Goal: Task Accomplishment & Management: Use online tool/utility

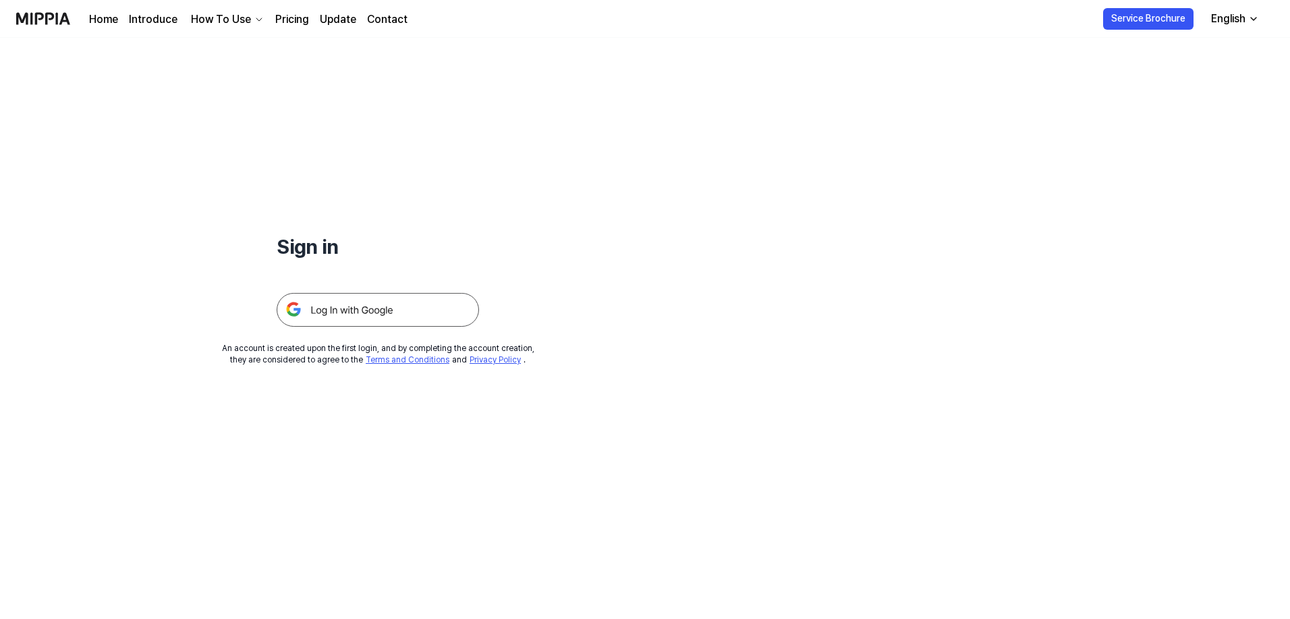
click at [57, 17] on img at bounding box center [43, 18] width 54 height 37
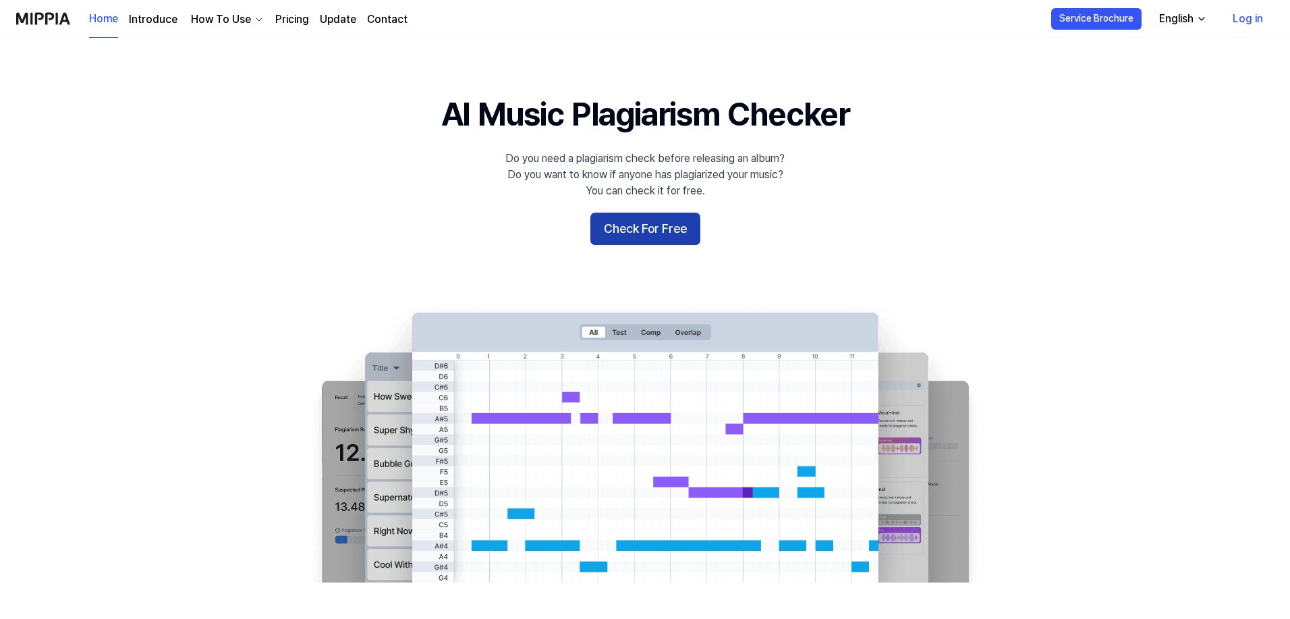
click at [630, 235] on button "Check For Free" at bounding box center [645, 228] width 110 height 32
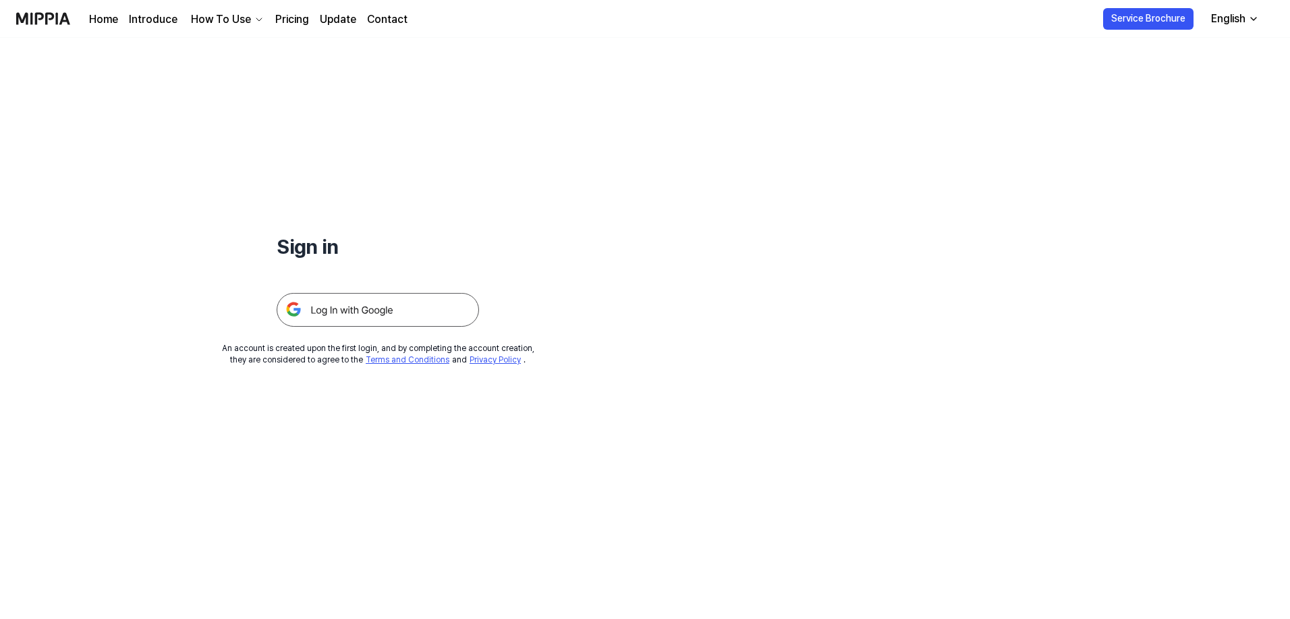
click at [392, 314] on img at bounding box center [378, 310] width 202 height 34
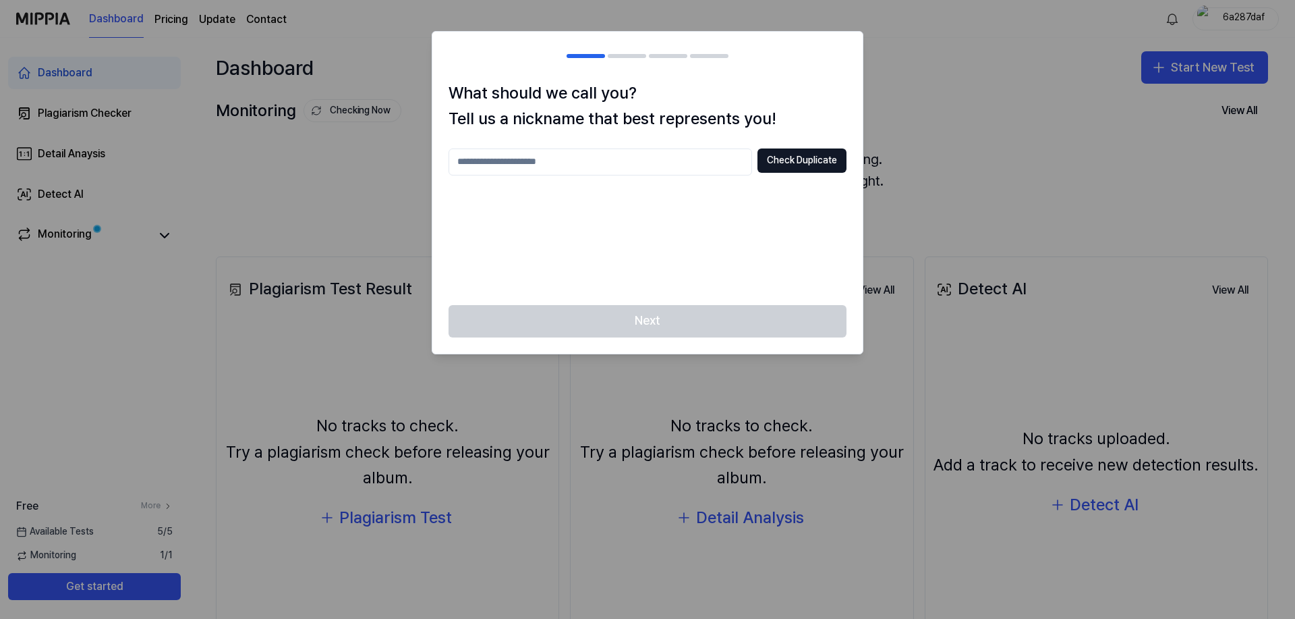
click at [557, 159] on input "text" at bounding box center [601, 161] width 304 height 27
type input "******"
click at [797, 165] on button "Check Duplicate" at bounding box center [802, 160] width 89 height 24
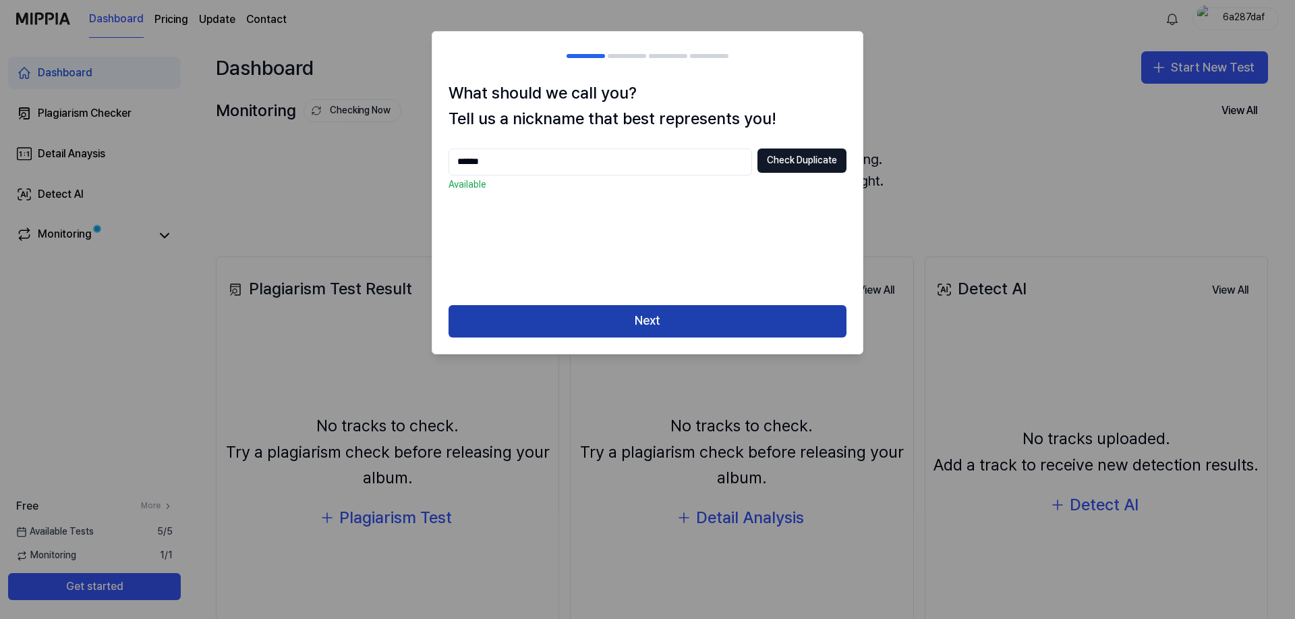
click at [651, 318] on button "Next" at bounding box center [648, 321] width 398 height 32
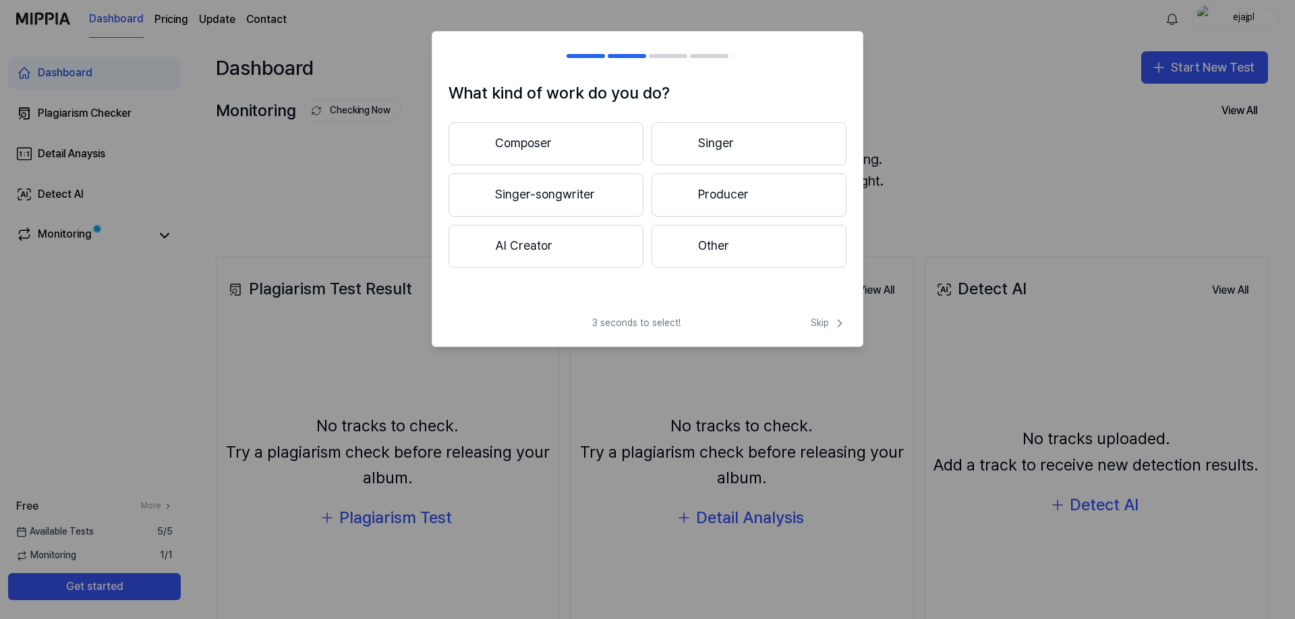
click at [722, 148] on button "Singer" at bounding box center [749, 143] width 195 height 43
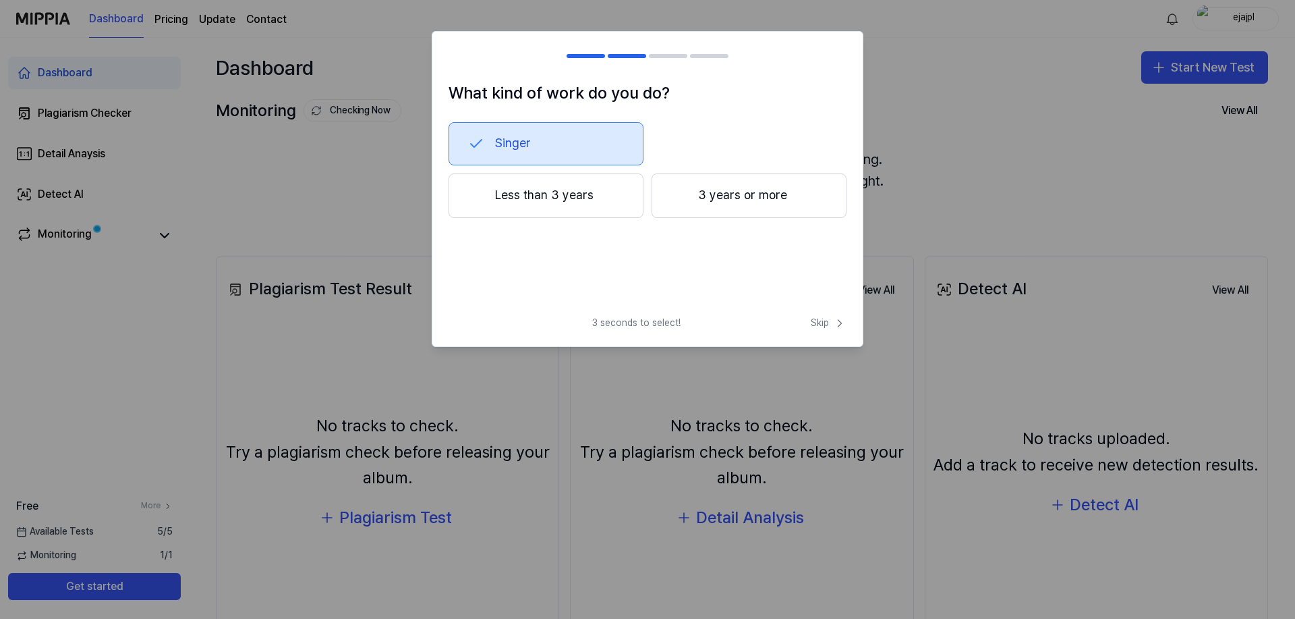
click at [577, 202] on button "Less than 3 years" at bounding box center [546, 195] width 195 height 45
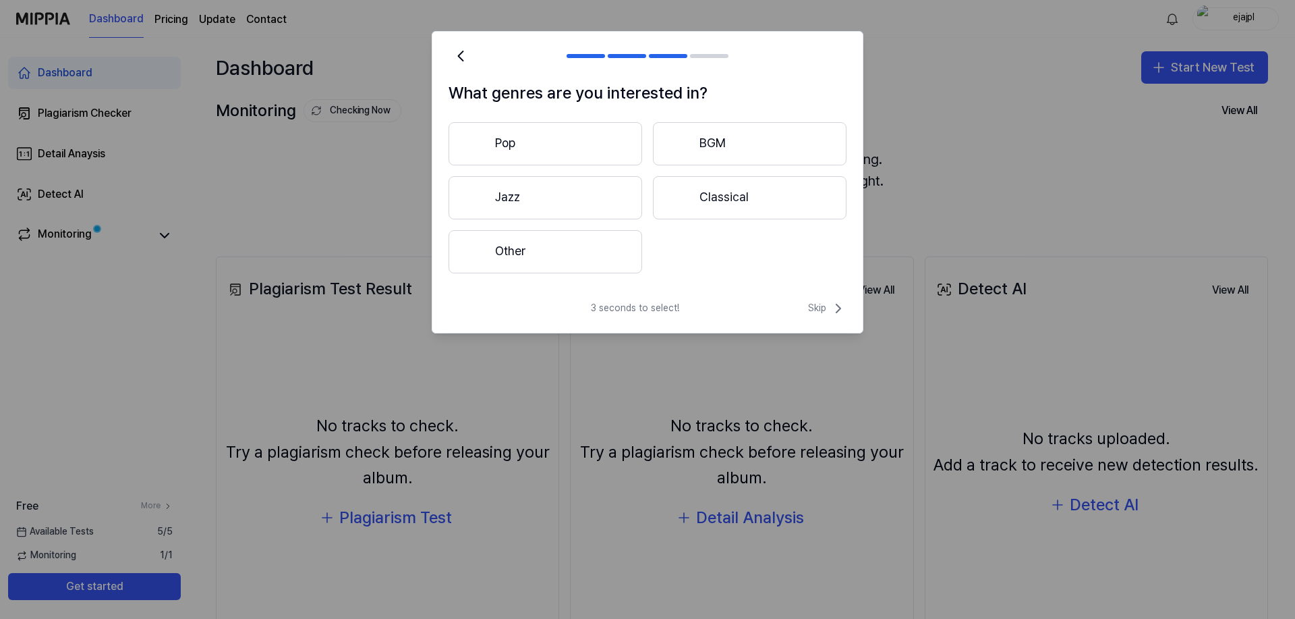
click at [769, 142] on button "BGM" at bounding box center [750, 143] width 194 height 43
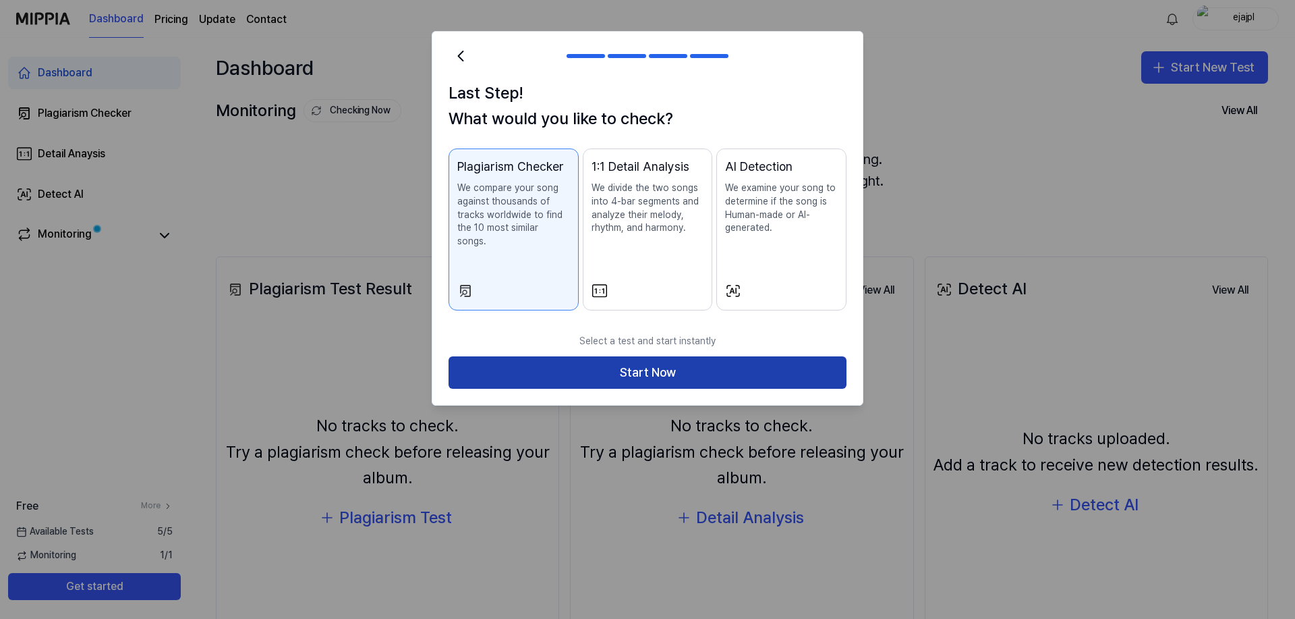
click at [614, 363] on button "Start Now" at bounding box center [648, 372] width 398 height 32
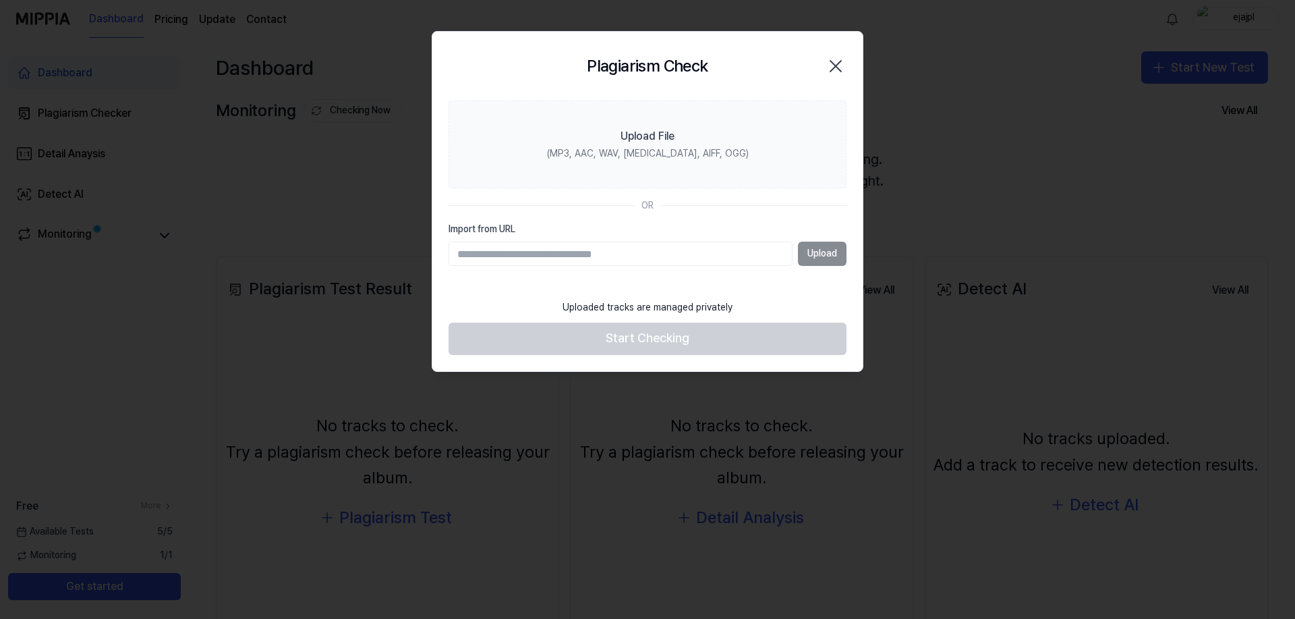
paste input "**********"
type input "**********"
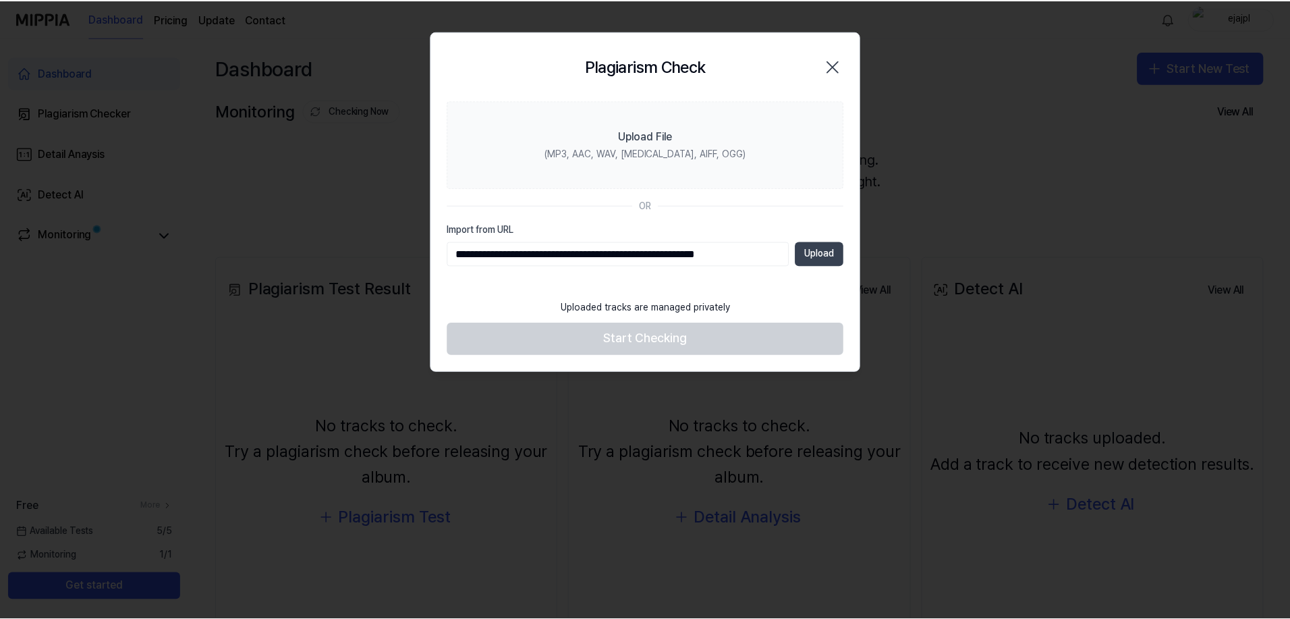
scroll to position [0, 0]
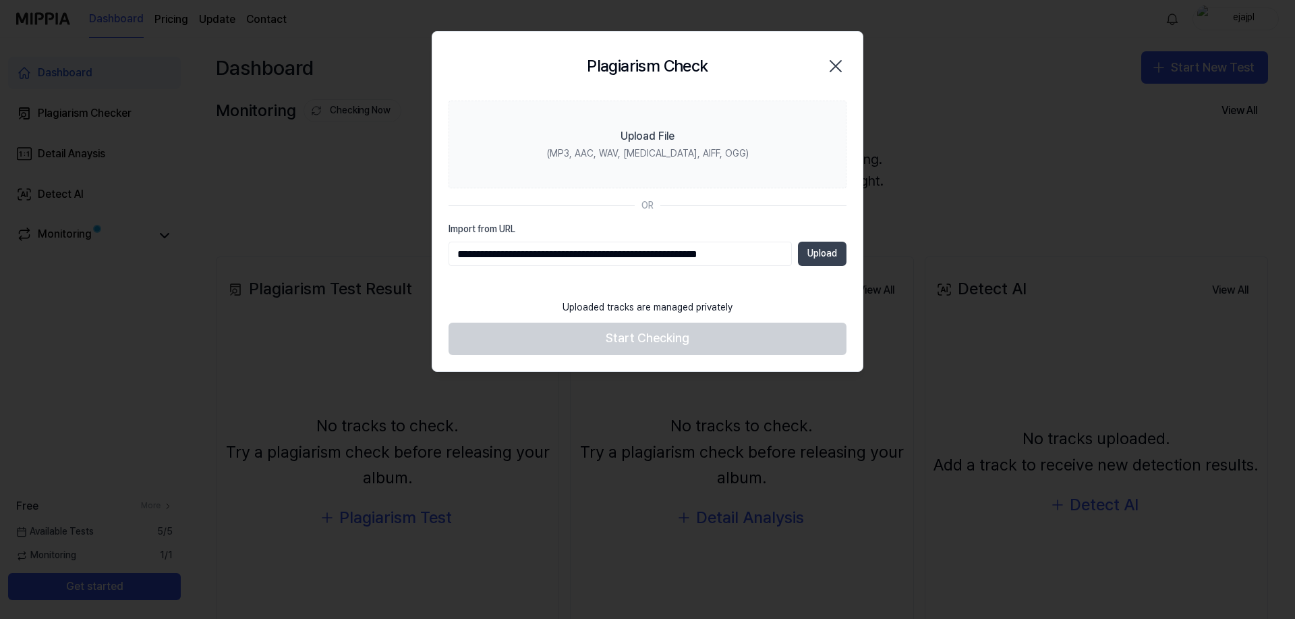
click at [824, 256] on button "Upload" at bounding box center [822, 254] width 49 height 24
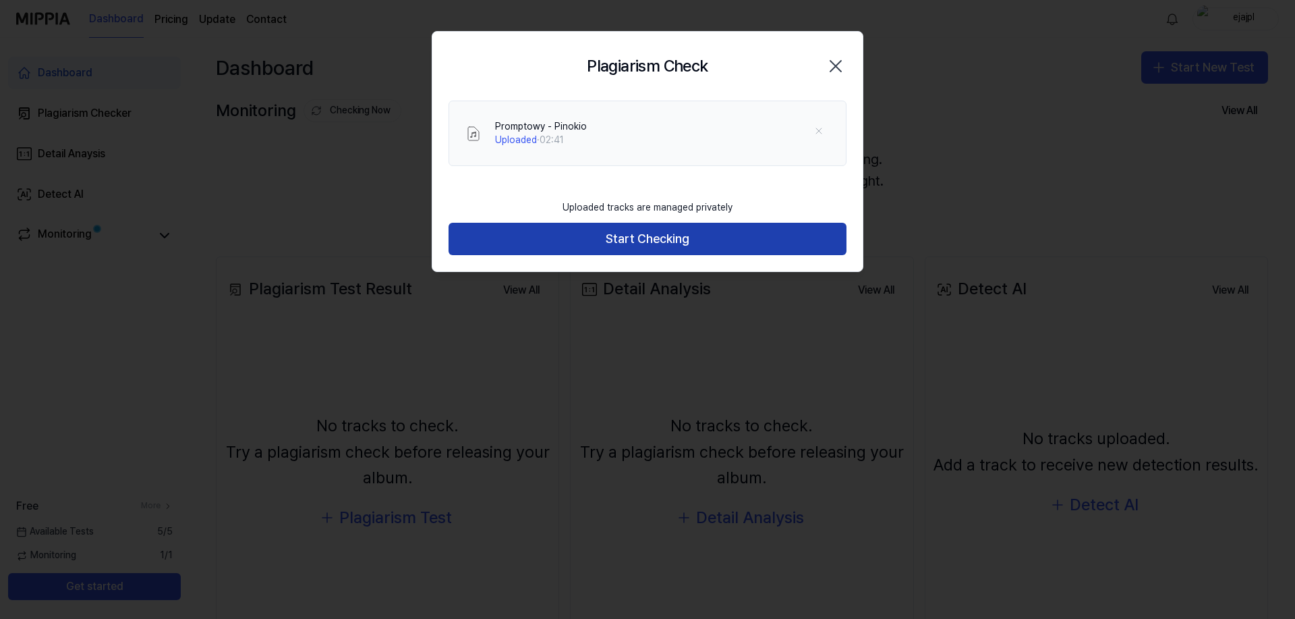
click at [729, 250] on button "Start Checking" at bounding box center [648, 239] width 398 height 32
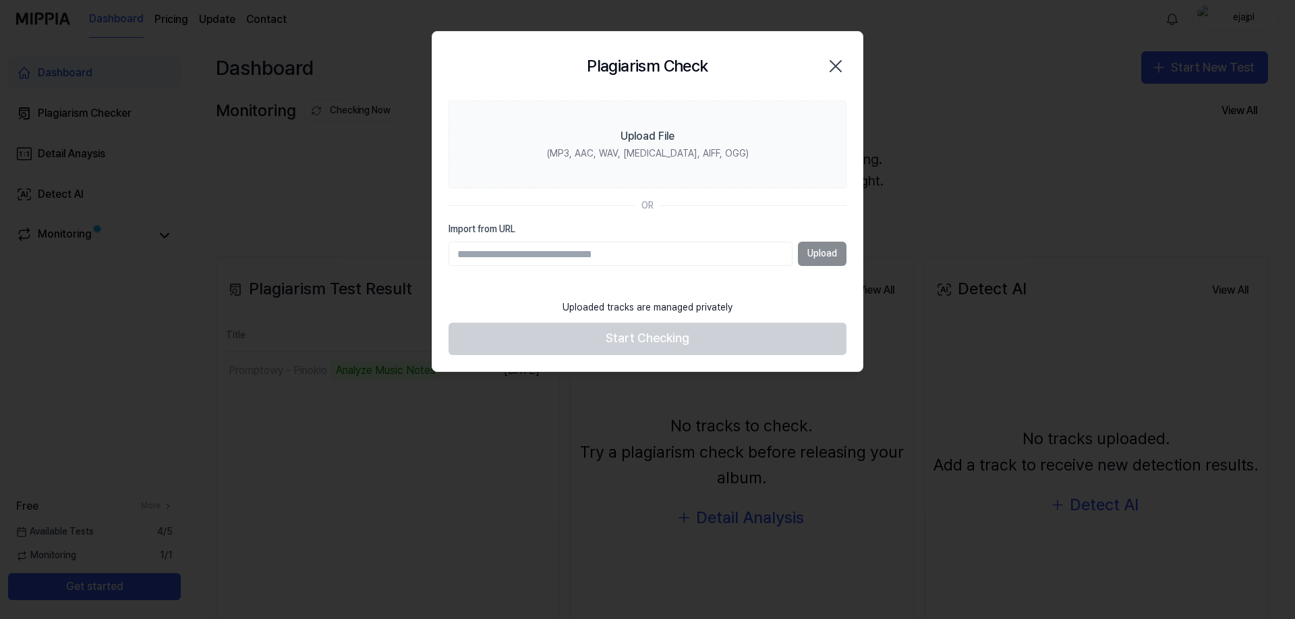
click at [179, 14] on div at bounding box center [647, 309] width 1295 height 619
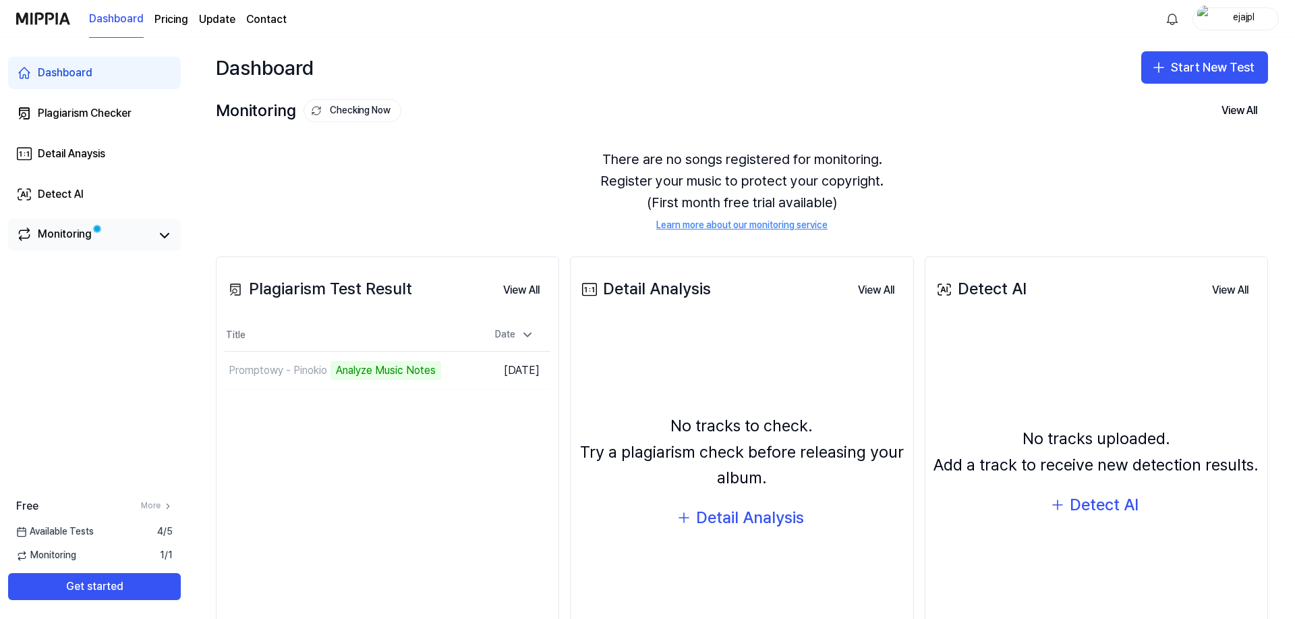
click at [105, 233] on link "Monitoring" at bounding box center [83, 235] width 135 height 19
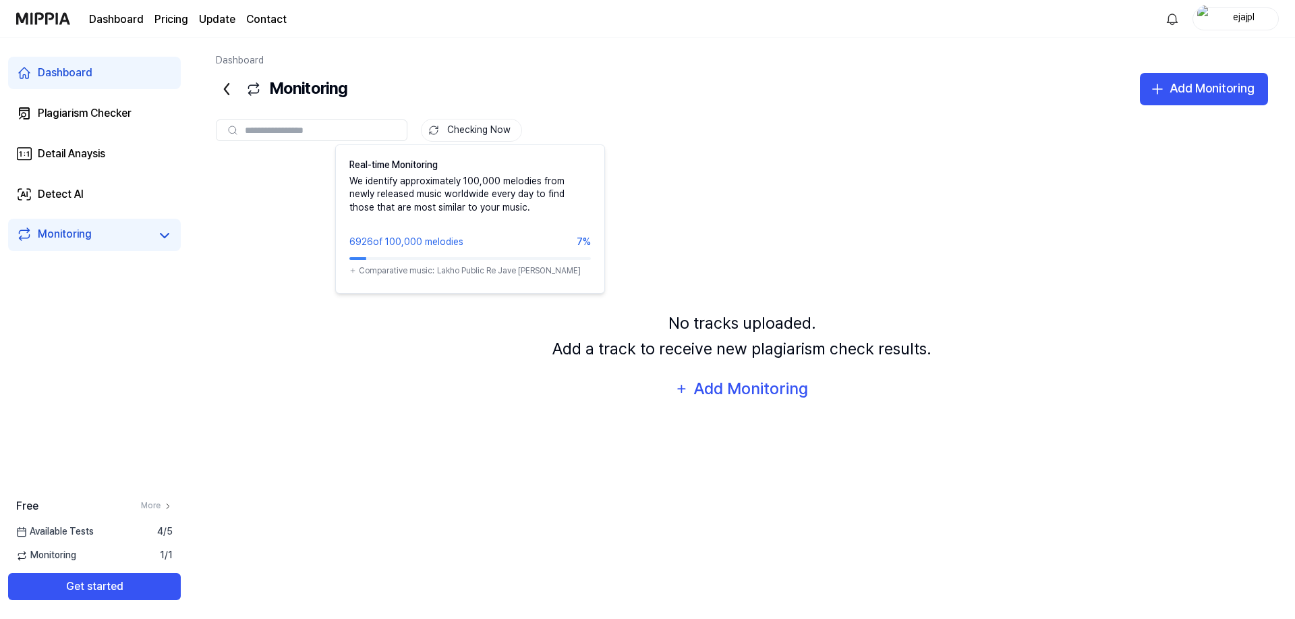
click at [474, 129] on button "Checking Now" at bounding box center [471, 130] width 101 height 23
click at [468, 133] on button "Checking Now" at bounding box center [471, 130] width 101 height 23
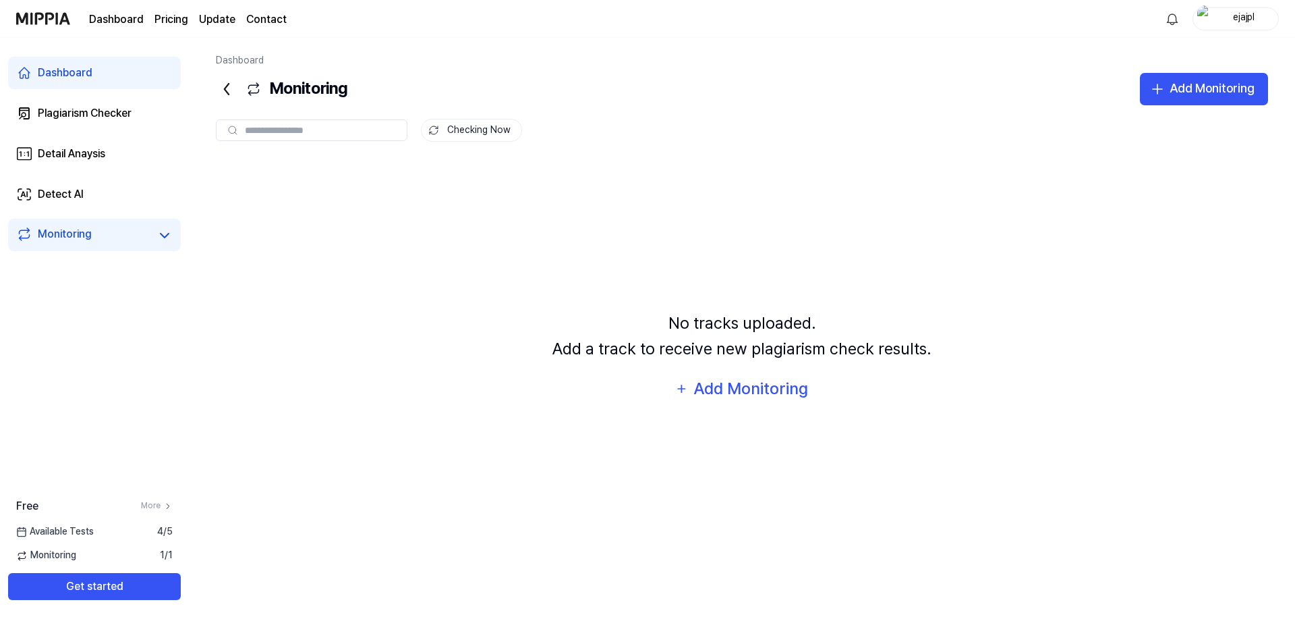
click at [175, 20] on page\) "Pricing" at bounding box center [171, 19] width 34 height 16
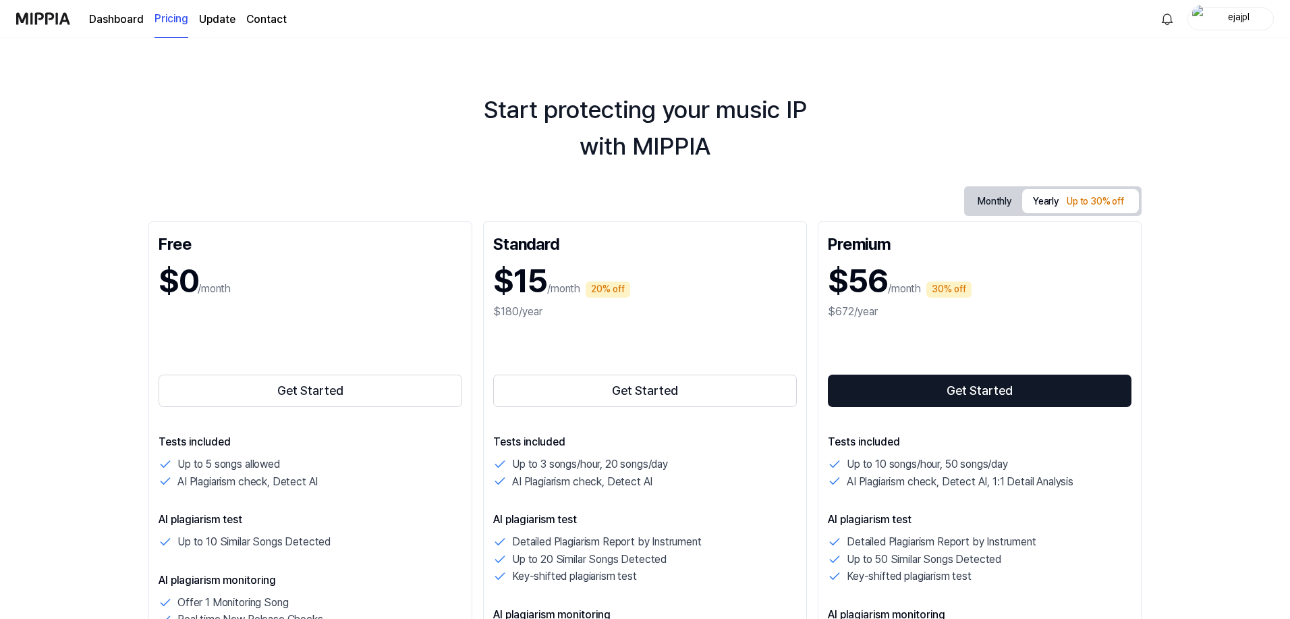
click at [981, 201] on button "Monthly" at bounding box center [994, 201] width 55 height 21
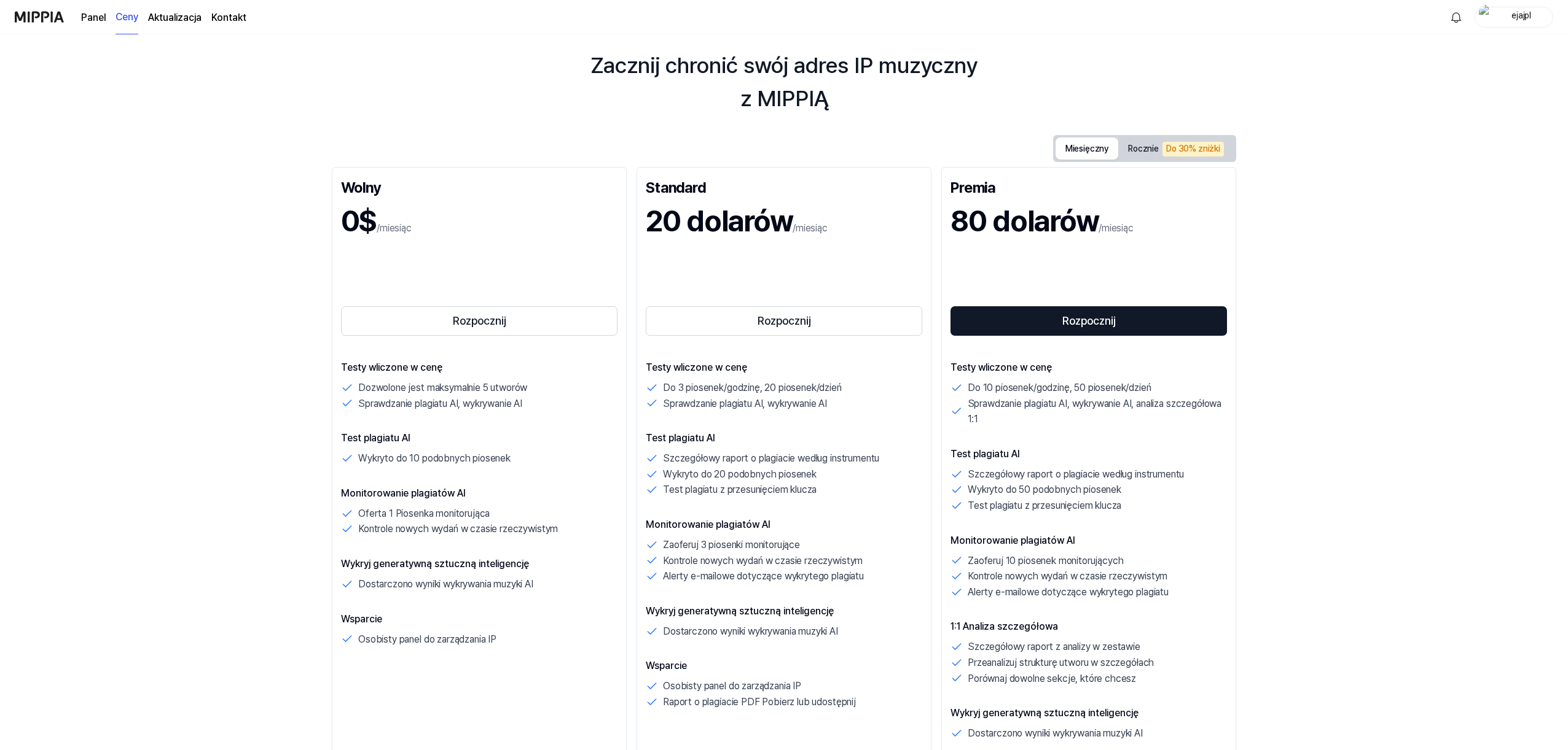
scroll to position [170, 0]
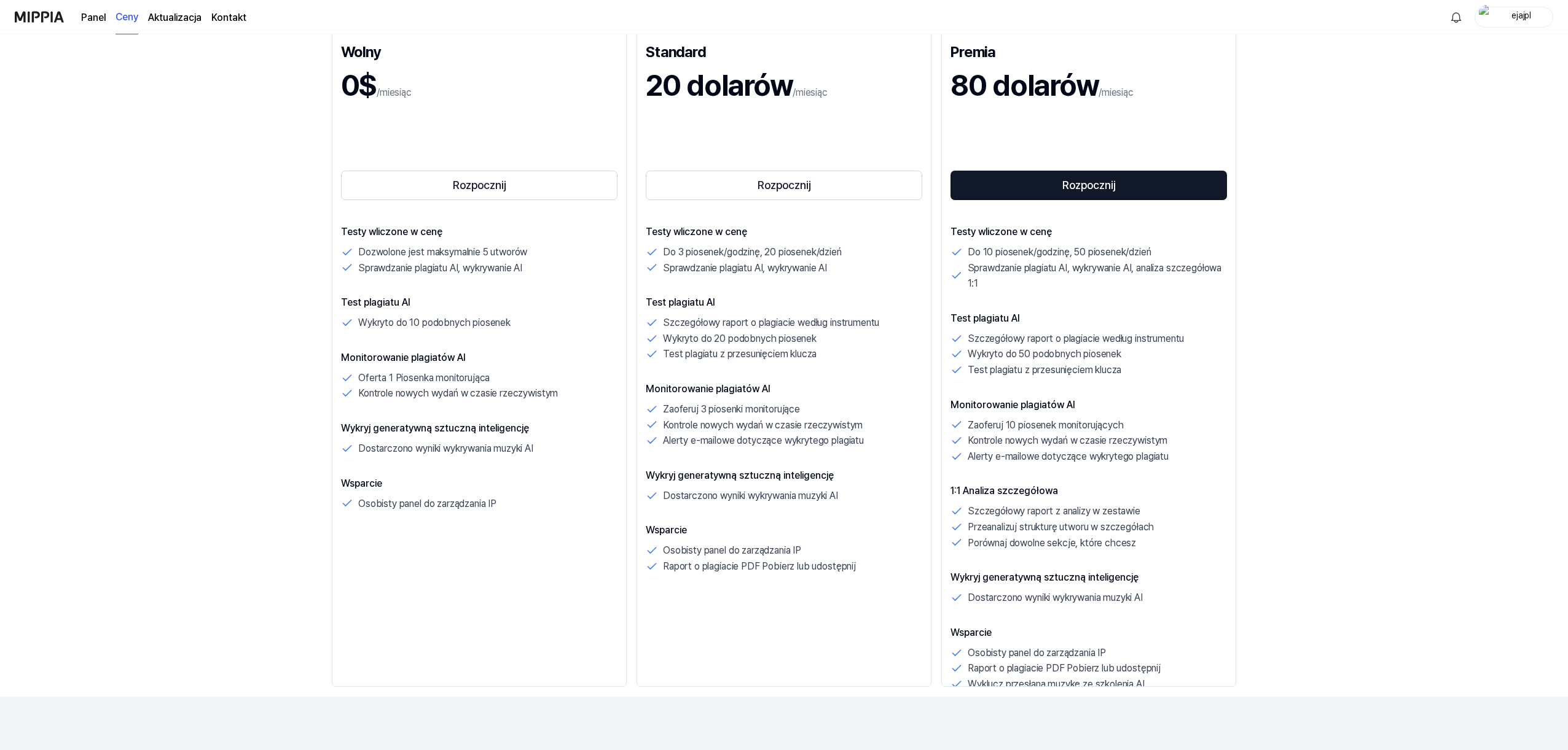
click at [271, 166] on div "Zacznij chronić swój adres IP muzyczny z MIPPIĄ Miesięczny Rocznie Do 30% zniżk…" at bounding box center [784, 222] width 1568 height 716
click at [214, 153] on div "Zacznij chronić swój adres IP muzyczny z MIPPIĄ Miesięczny Rocznie Do 30% zniżk…" at bounding box center [784, 222] width 1568 height 716
click at [27, 15] on img at bounding box center [39, 16] width 49 height 34
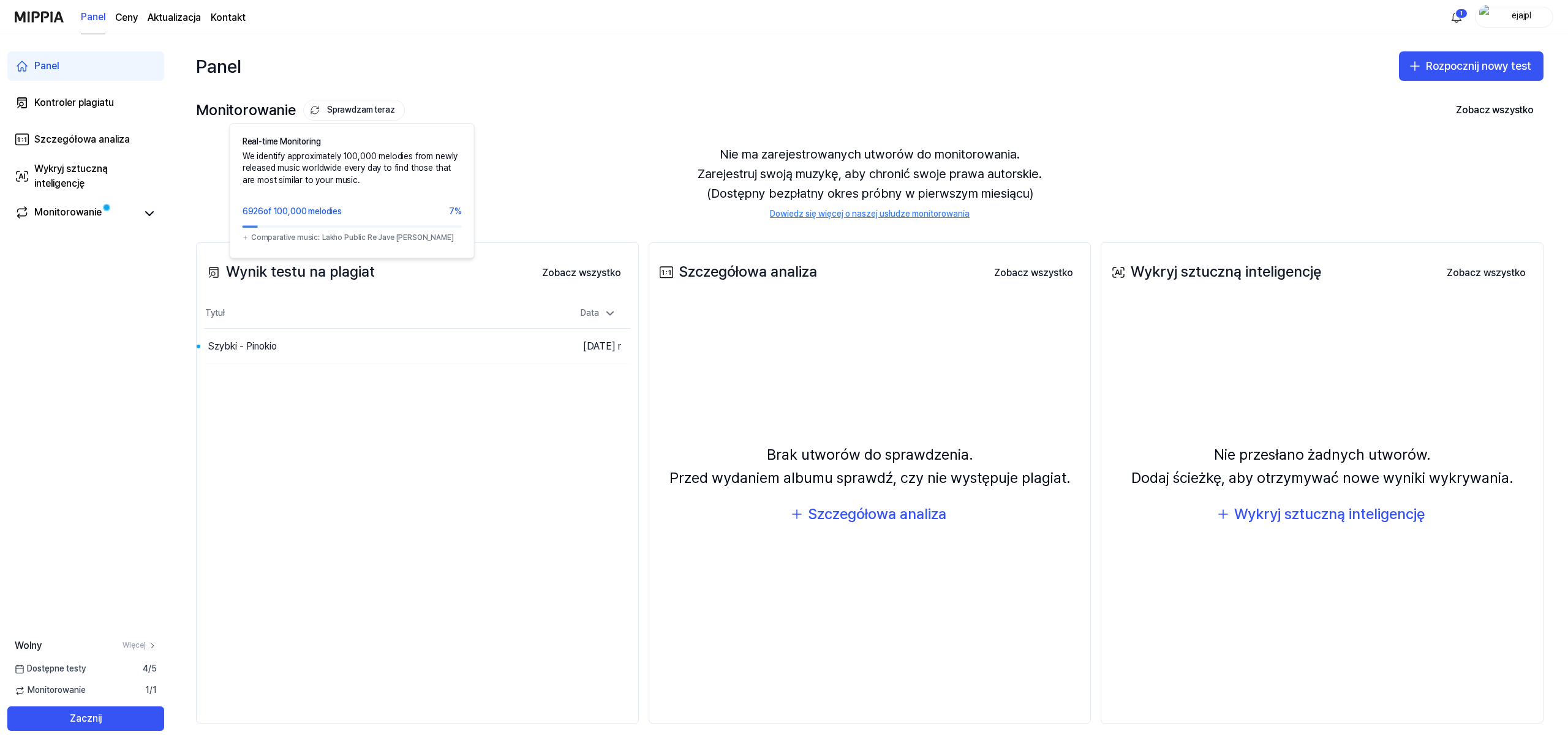
click at [353, 108] on font "Sprawdzam teraz" at bounding box center [360, 109] width 68 height 10
click at [374, 115] on font "Sprawdzam teraz" at bounding box center [360, 110] width 68 height 12
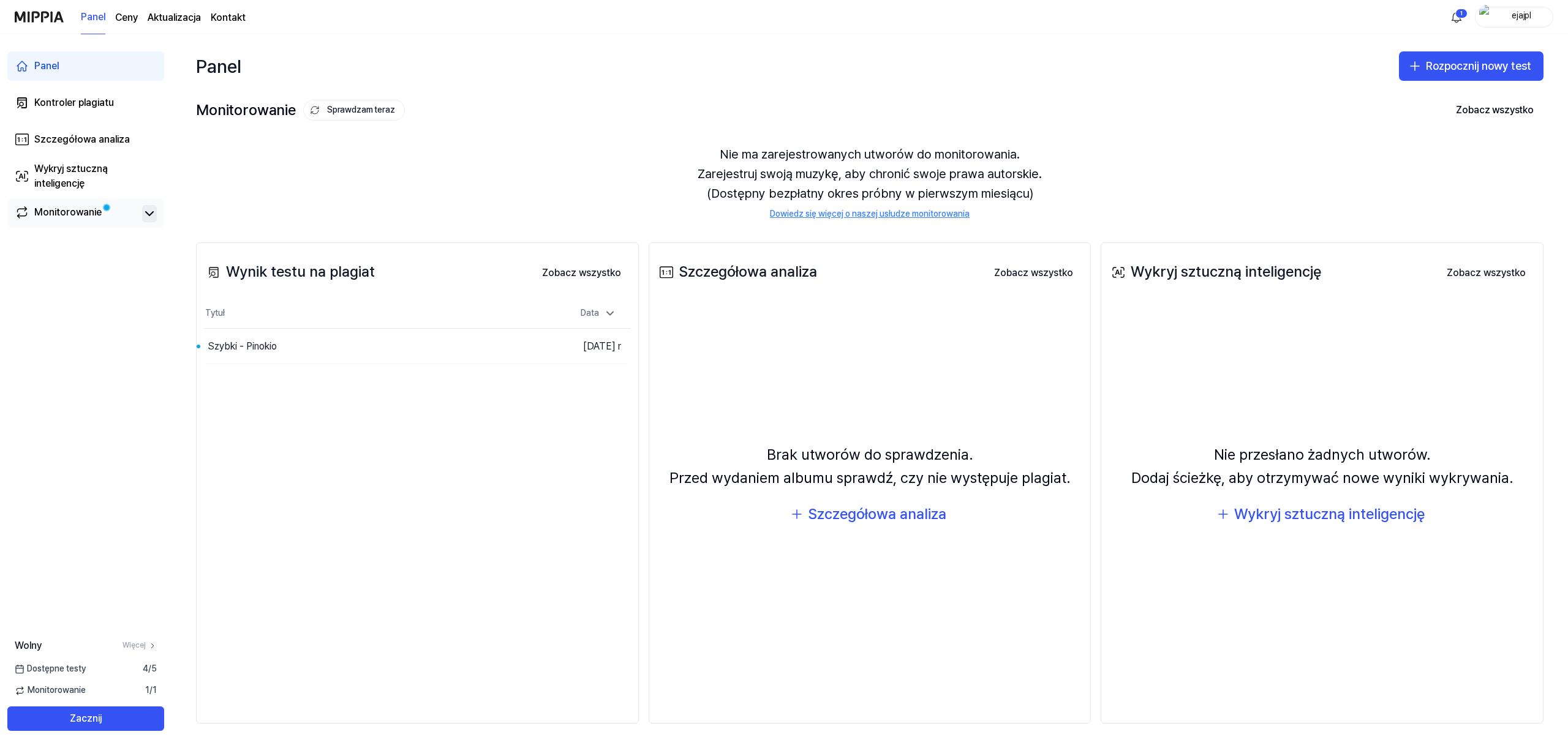
click at [148, 211] on icon at bounding box center [150, 213] width 15 height 15
click at [42, 207] on font "Monitorowanie" at bounding box center [68, 212] width 67 height 12
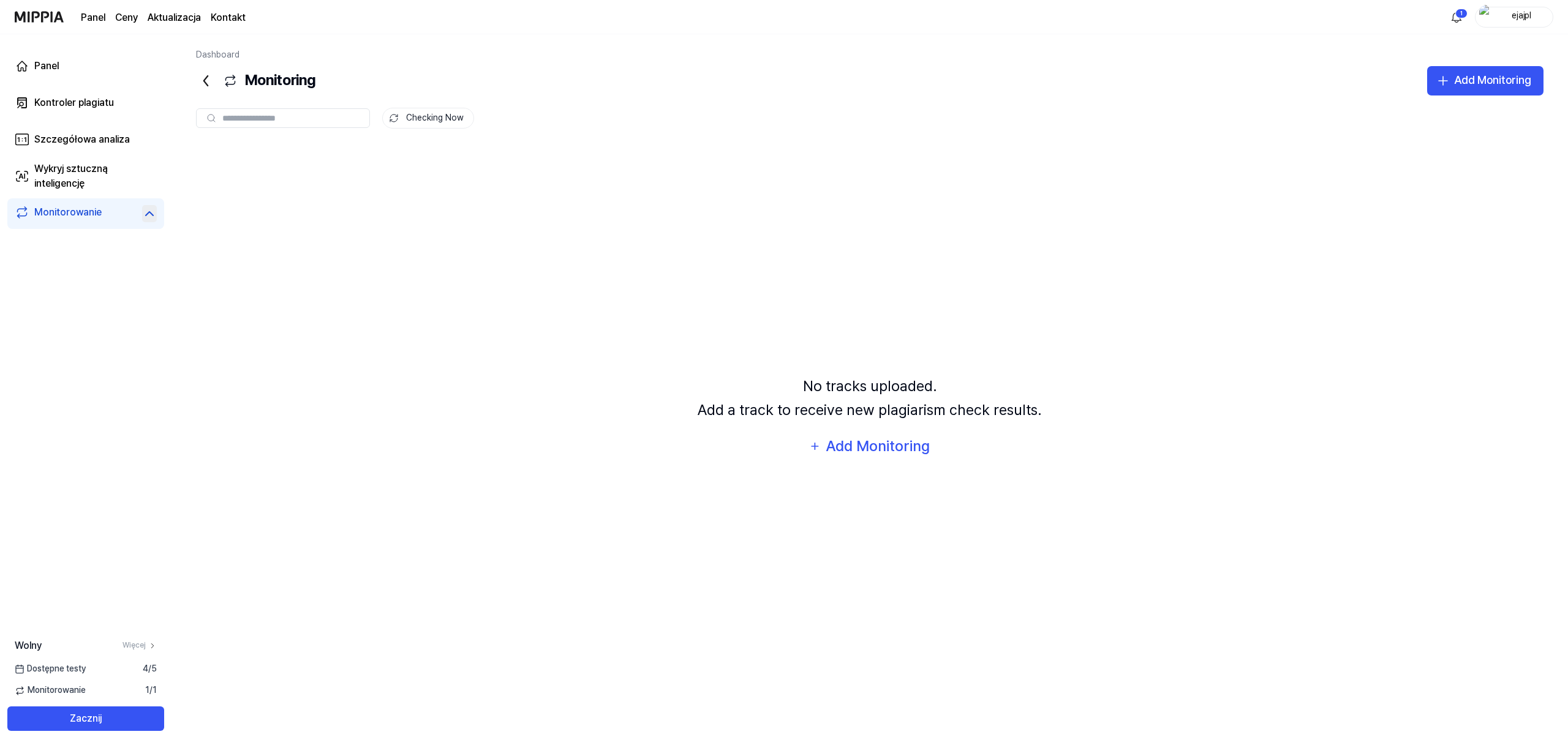
click at [144, 212] on icon at bounding box center [150, 213] width 15 height 15
click at [74, 561] on font "Dostępne testy" at bounding box center [56, 668] width 59 height 10
click at [138, 561] on font "Więcej" at bounding box center [134, 645] width 24 height 8
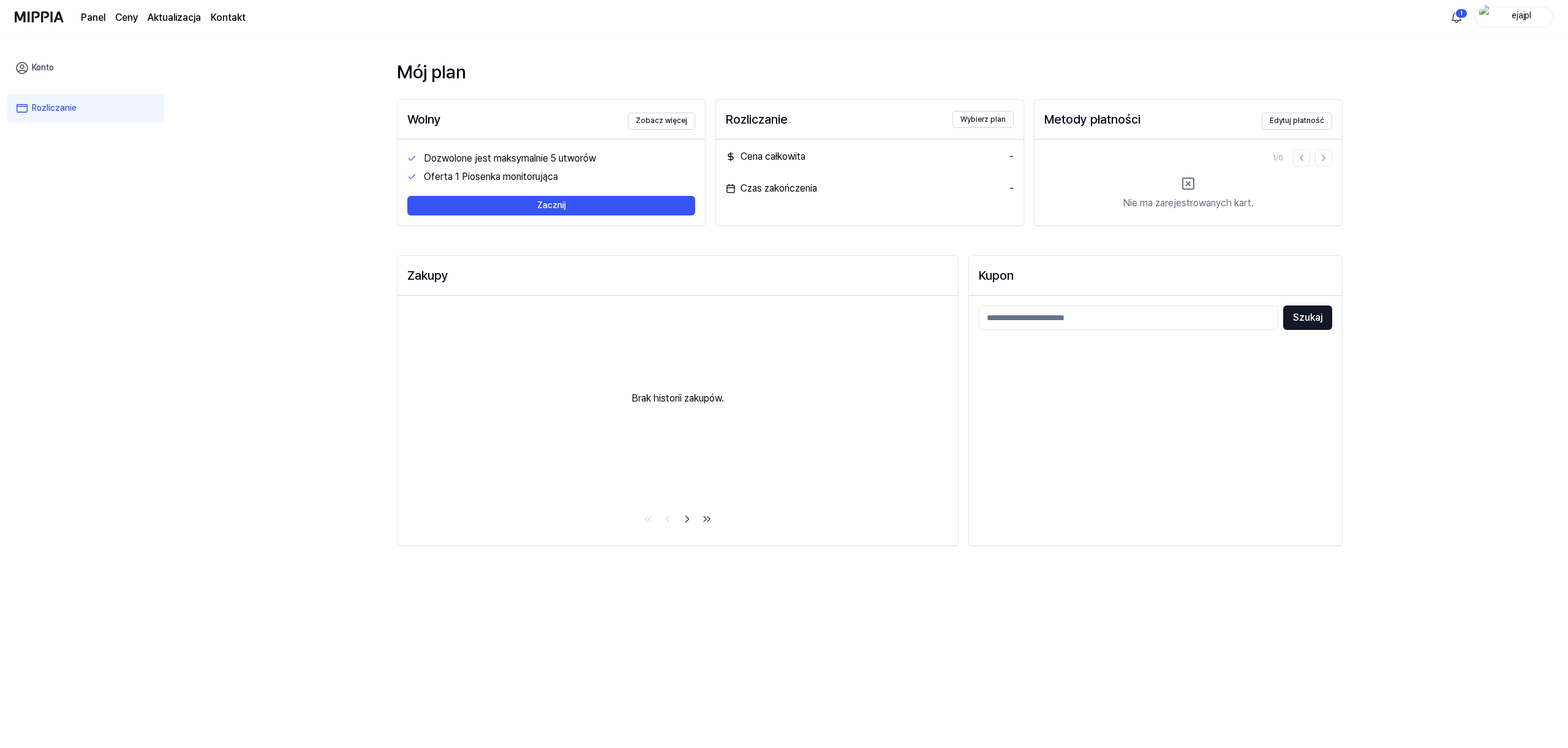
click at [39, 70] on font "Konto" at bounding box center [43, 67] width 22 height 10
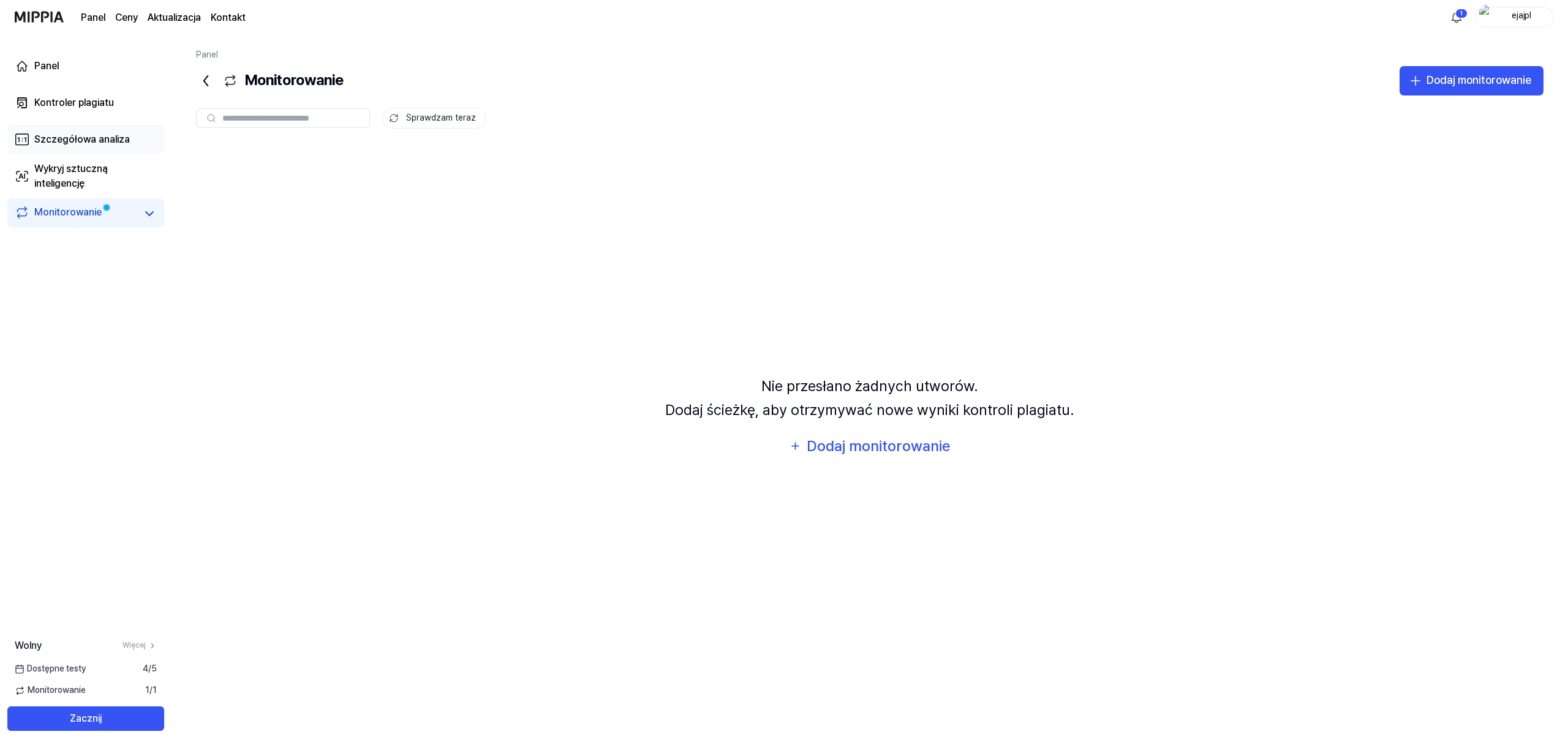
click at [79, 133] on font "Szczegółowa analiza" at bounding box center [82, 139] width 95 height 12
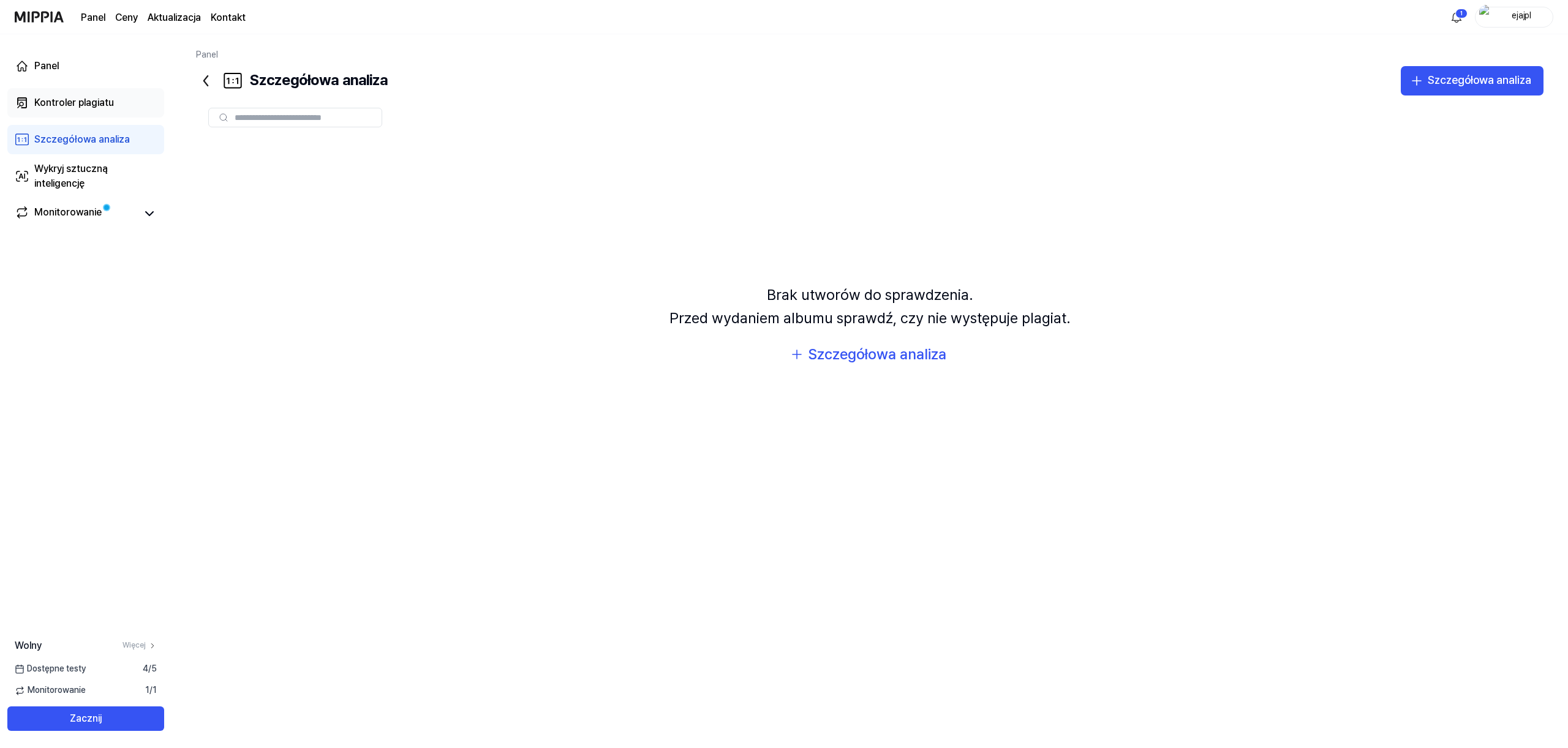
click at [78, 99] on font "Kontroler plagiatu" at bounding box center [74, 103] width 80 height 12
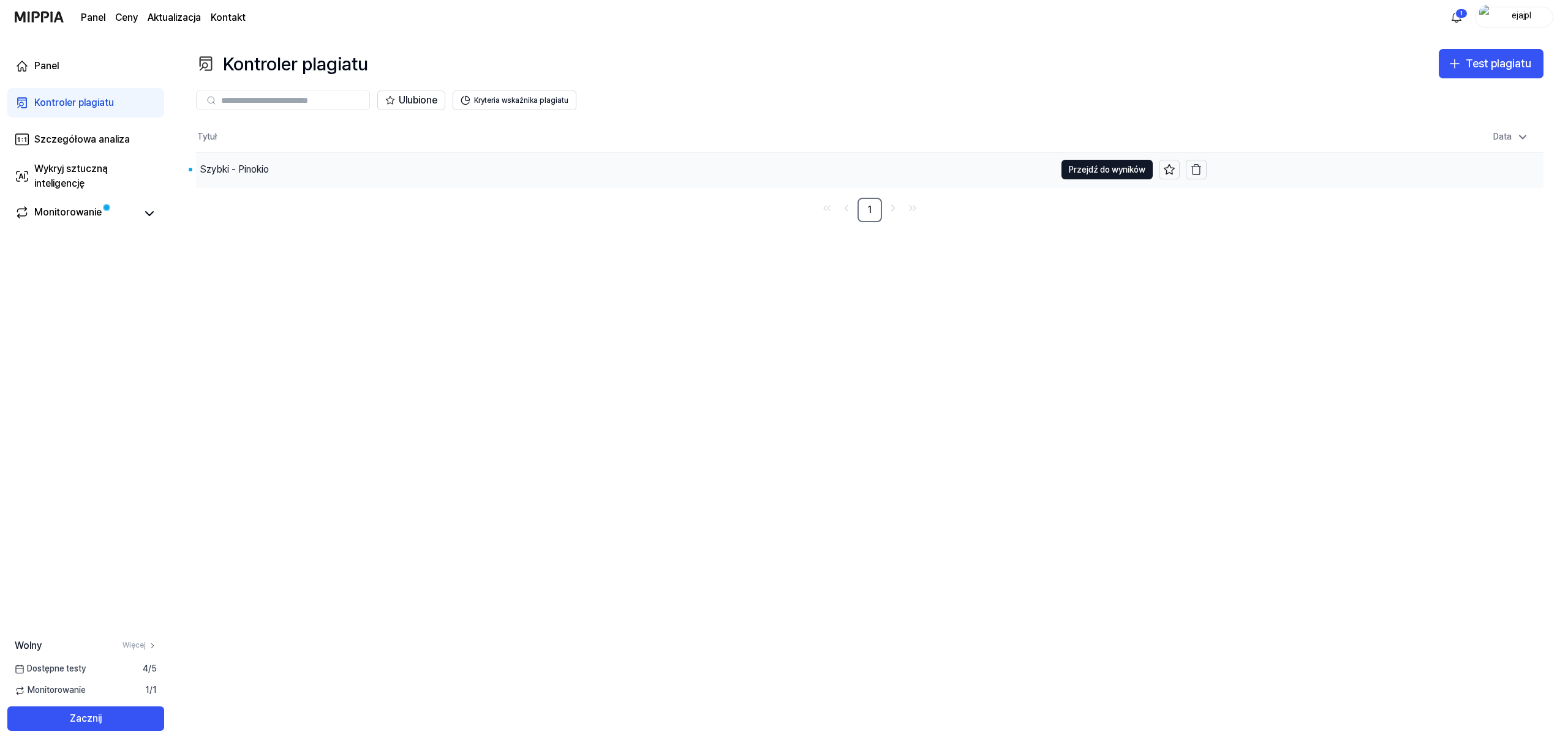
click at [398, 170] on div "Szybki - Pinokio" at bounding box center [626, 170] width 859 height 34
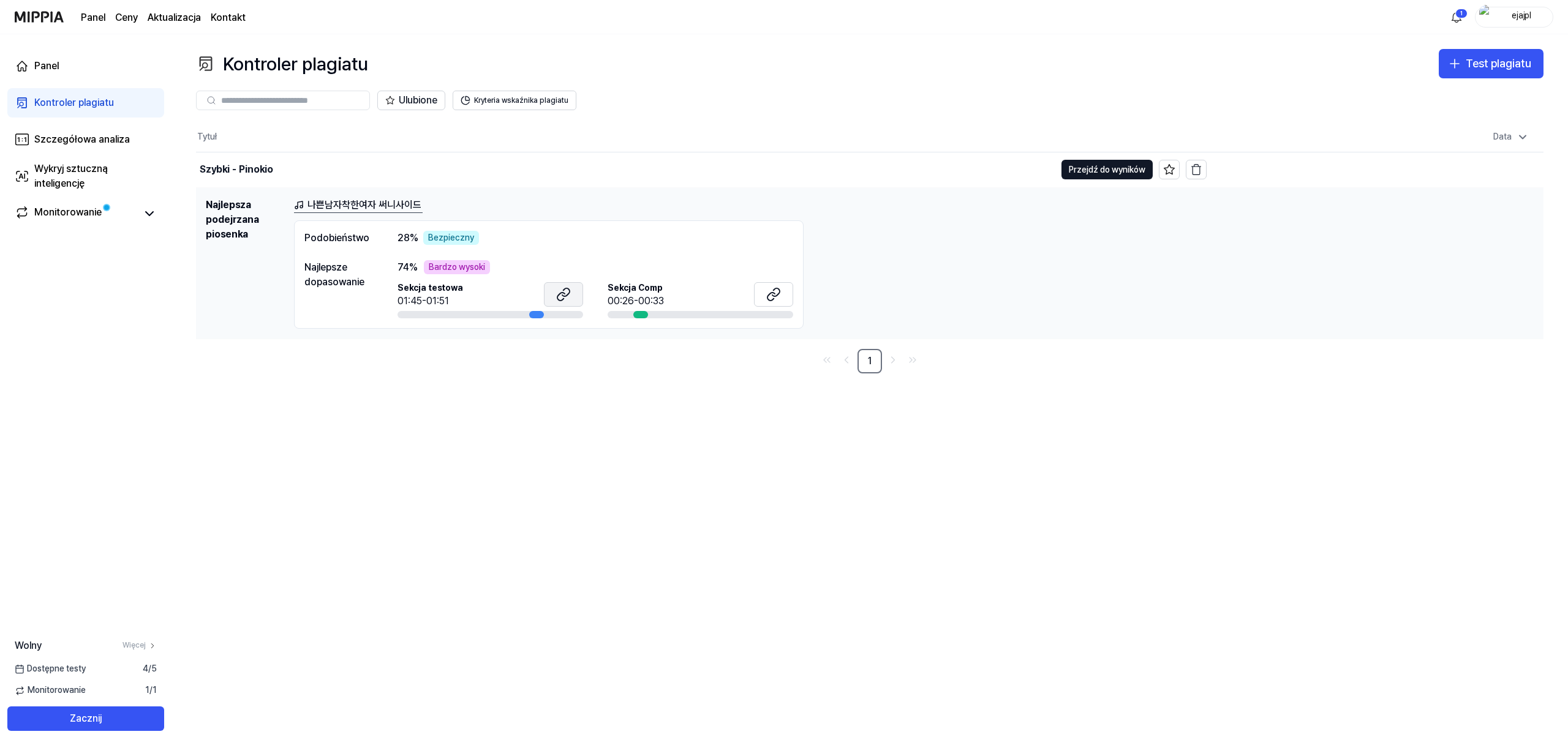
click at [565, 292] on icon at bounding box center [564, 294] width 15 height 15
click at [372, 204] on font "나쁜남자착한여자 써니사이드" at bounding box center [364, 204] width 113 height 12
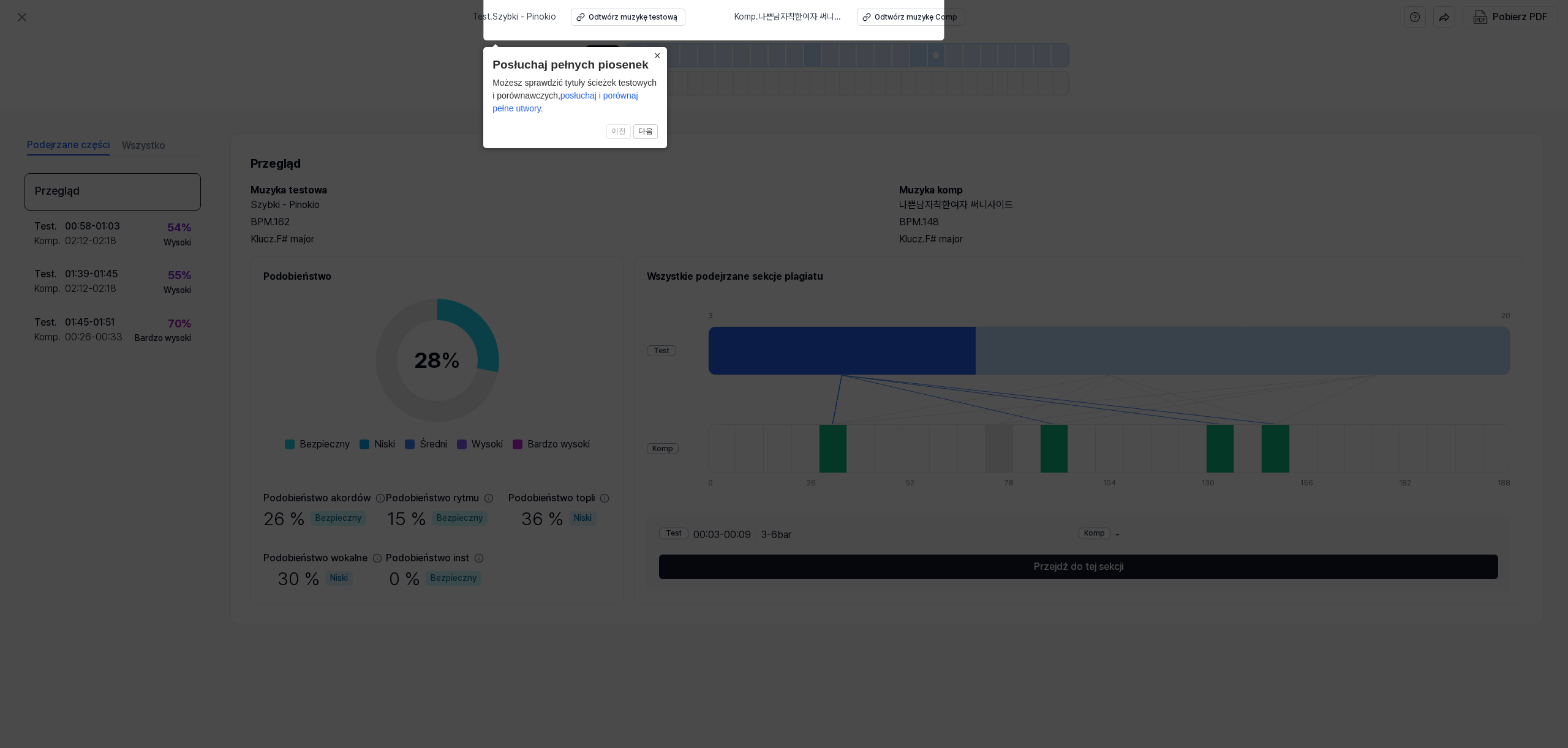
click at [659, 52] on font "×" at bounding box center [656, 55] width 6 height 12
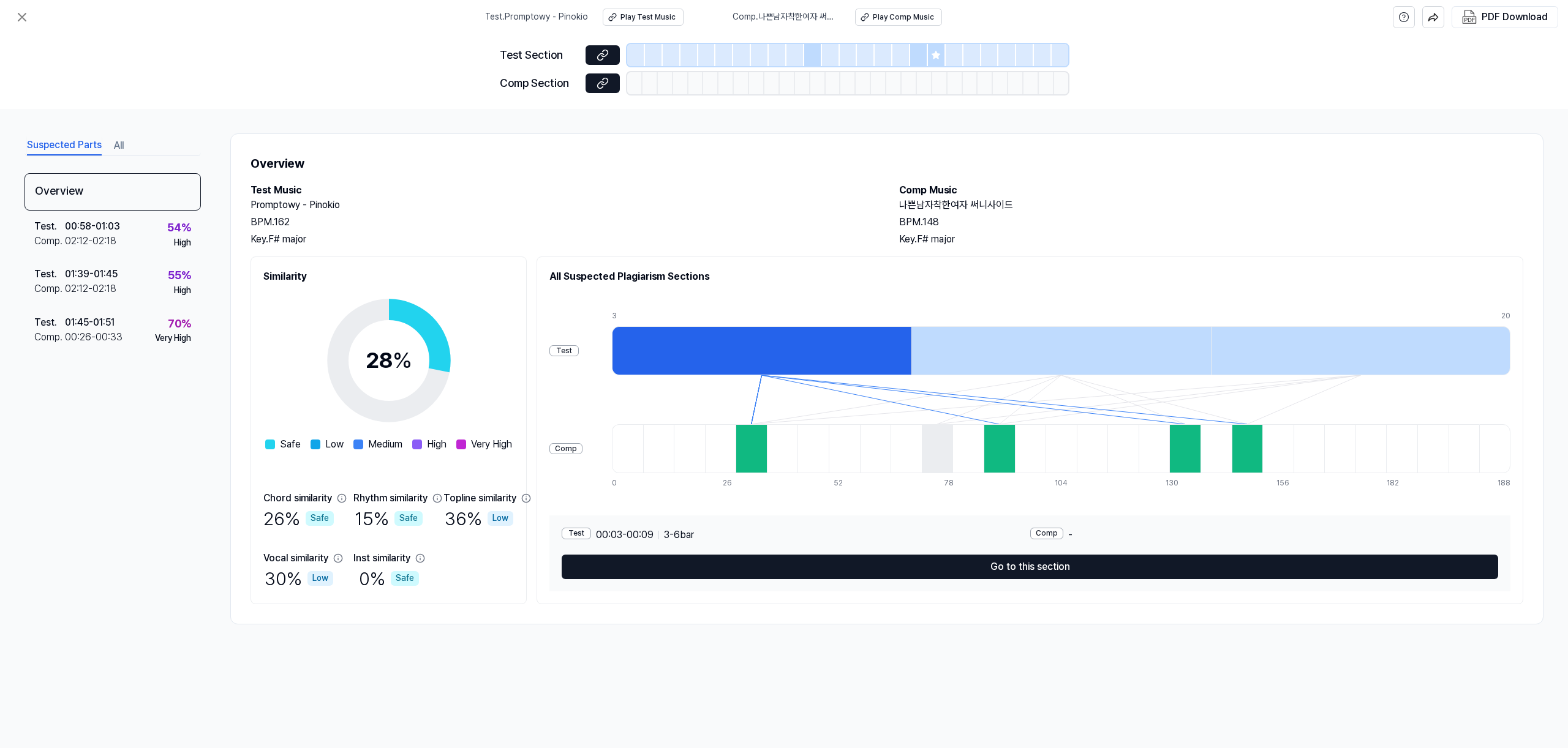
click at [1099, 164] on h1 "Overview" at bounding box center [887, 163] width 1273 height 20
drag, startPoint x: 904, startPoint y: 203, endPoint x: 995, endPoint y: 208, distance: 91.1
click at [995, 209] on h2 "나쁜남자착한여자 써니사이드" at bounding box center [1210, 205] width 624 height 15
drag, startPoint x: 898, startPoint y: 207, endPoint x: 1011, endPoint y: 206, distance: 113.0
click at [1011, 206] on div "Test Music Promptowy - Pinokio BPM. 162 Key. F# major Comp Music 나쁜남자착한여자 써니사이드…" at bounding box center [887, 215] width 1273 height 64
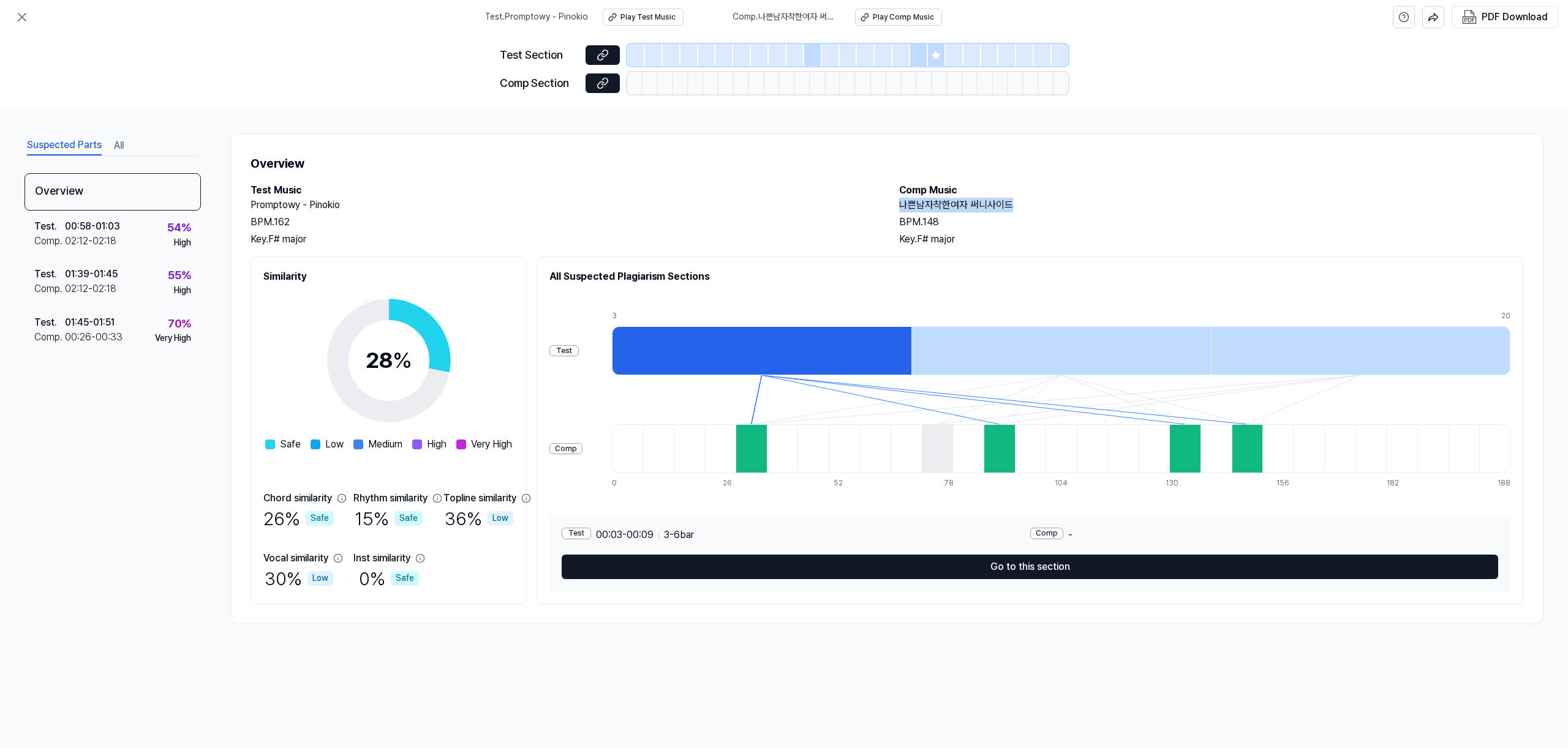
copy h2 "나쁜남자착한여자 써니사이드"
click at [1176, 178] on div "Overview Test Music Promptowy - Pinokio BPM. 162 Key. F# major Comp Music 나쁜남자착…" at bounding box center [887, 379] width 1313 height 491
click at [29, 15] on button at bounding box center [22, 16] width 25 height 25
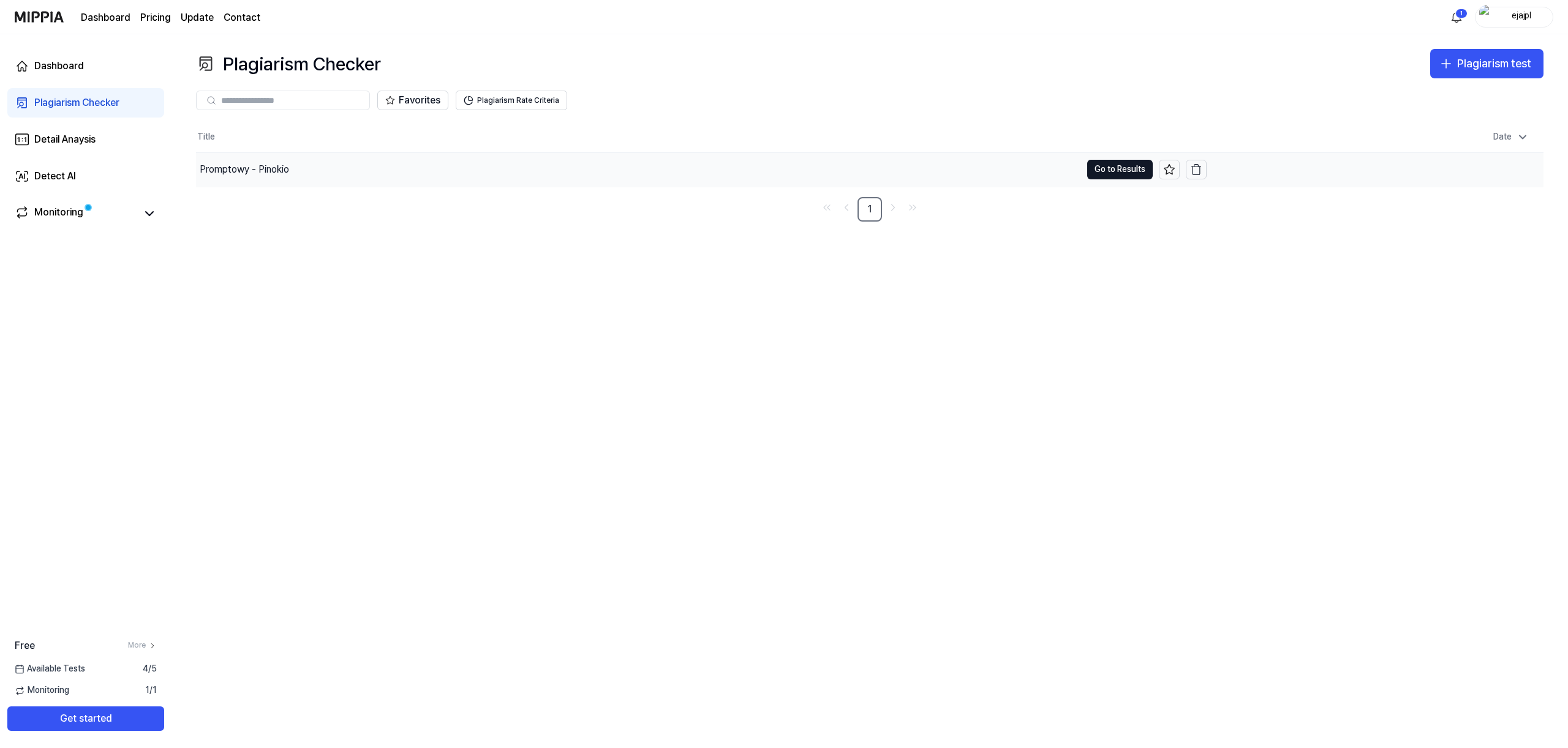
click at [299, 169] on div "Promptowy - Pinokio" at bounding box center [638, 170] width 885 height 34
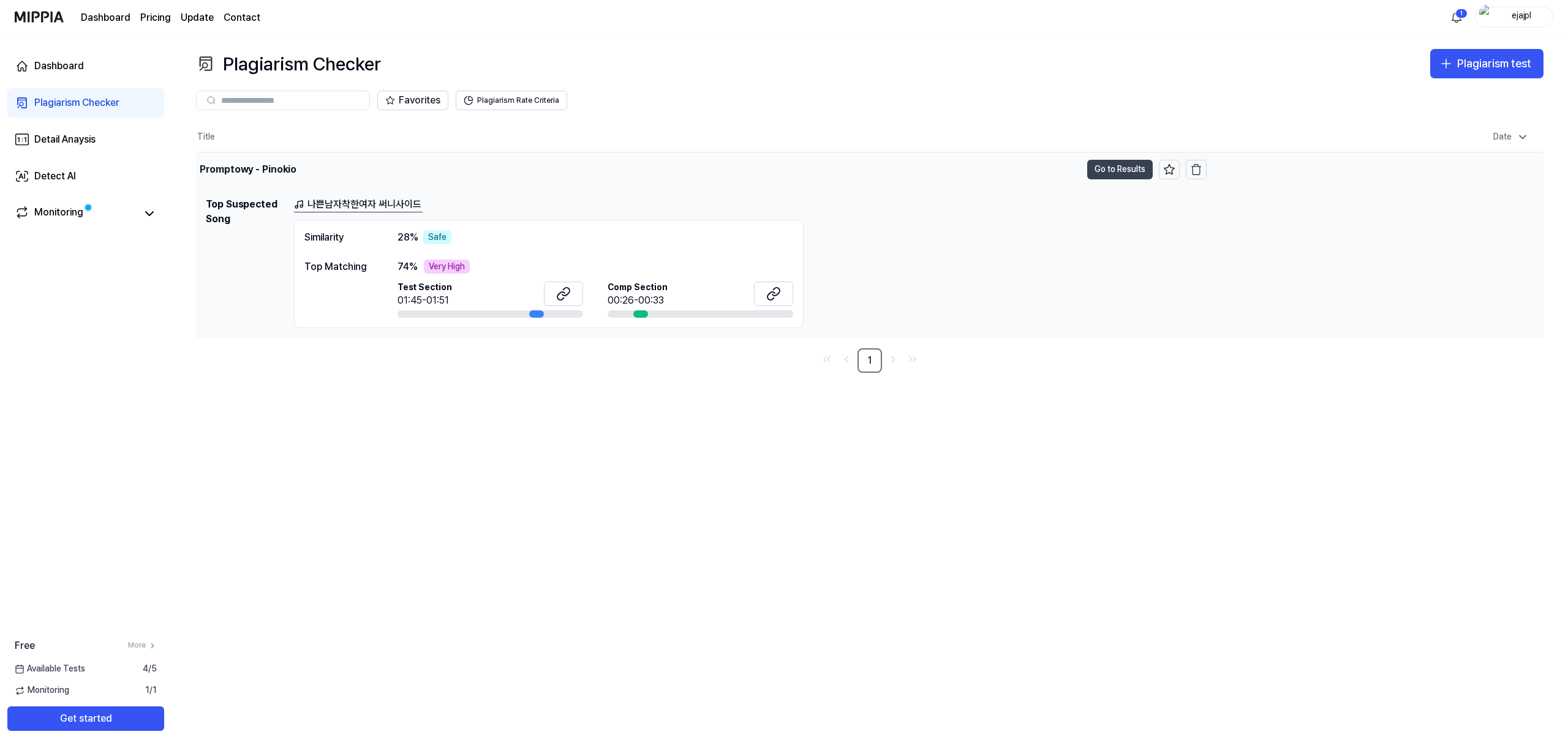
click at [1115, 168] on button "Go to Results" at bounding box center [1119, 170] width 65 height 20
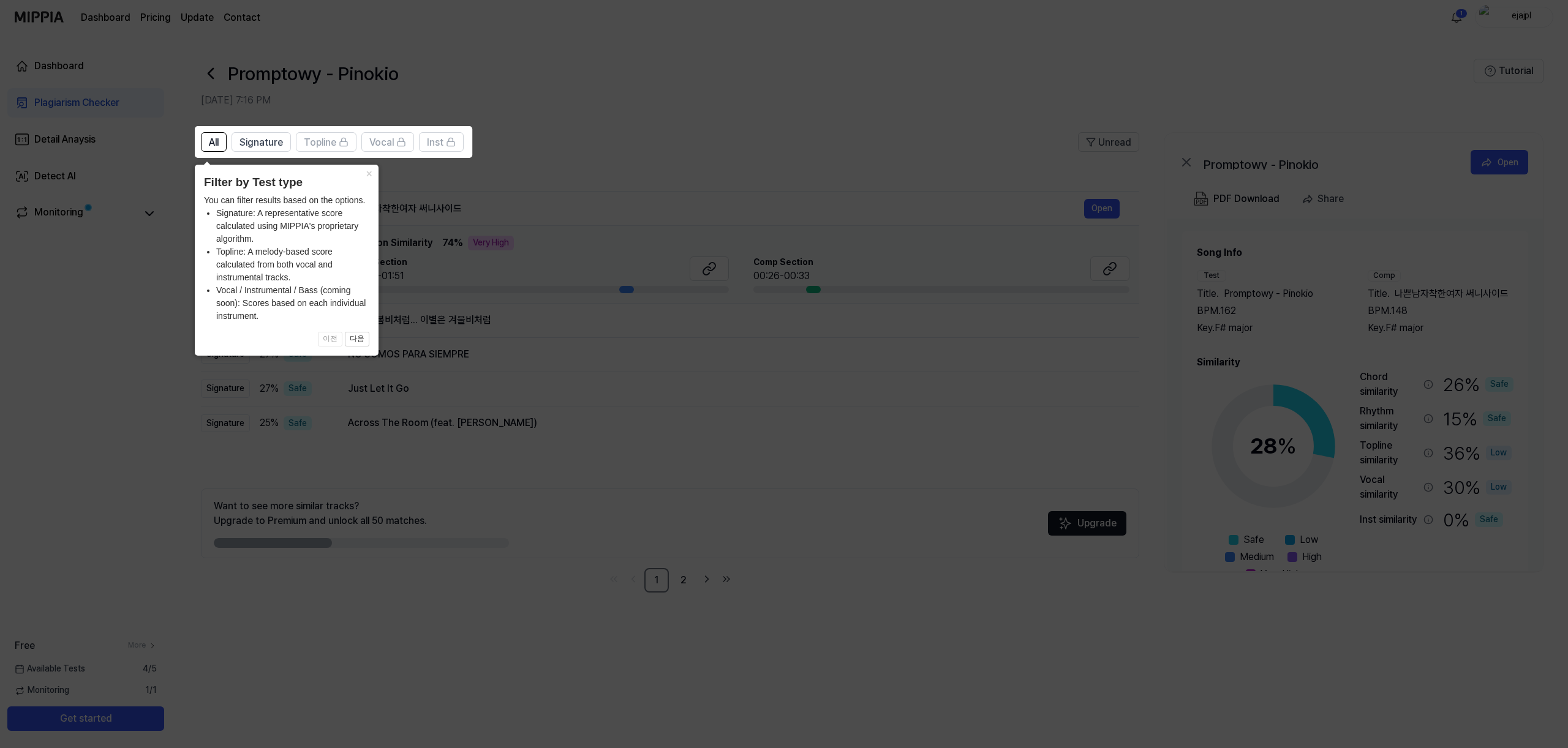
click at [650, 152] on icon at bounding box center [784, 374] width 1568 height 748
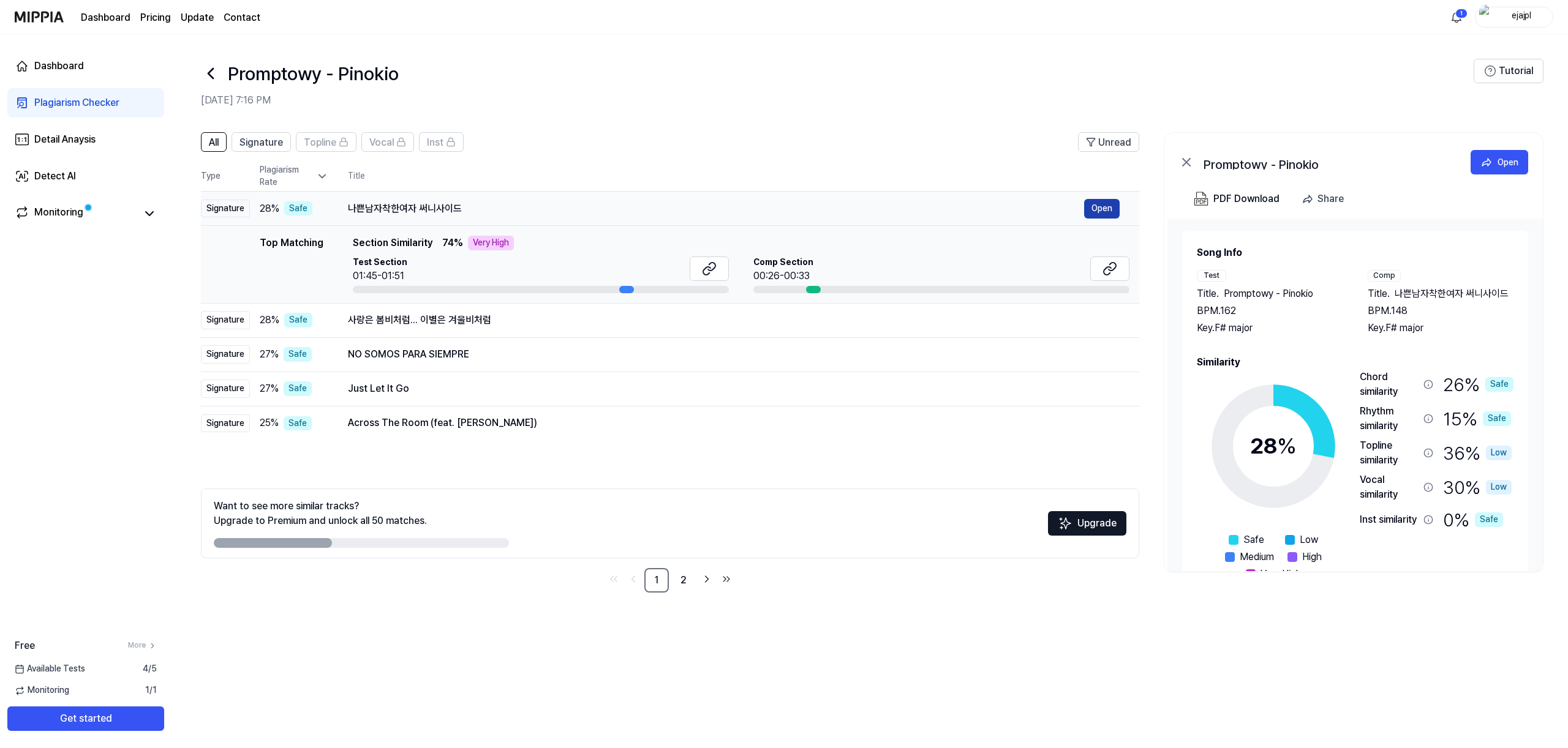
click at [1095, 211] on button "Open" at bounding box center [1101, 209] width 35 height 20
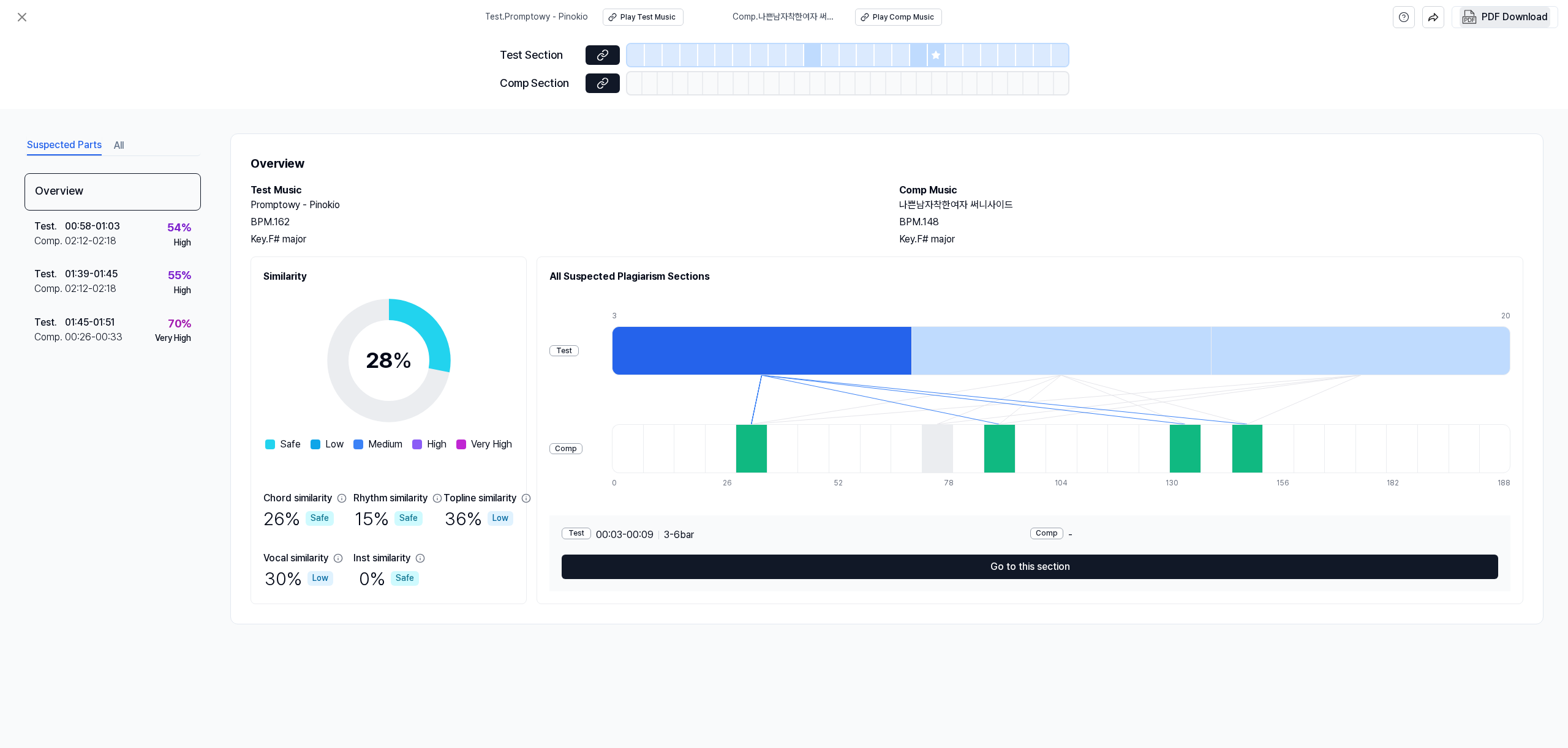
click at [1176, 15] on div "PDF Download" at bounding box center [1514, 17] width 66 height 16
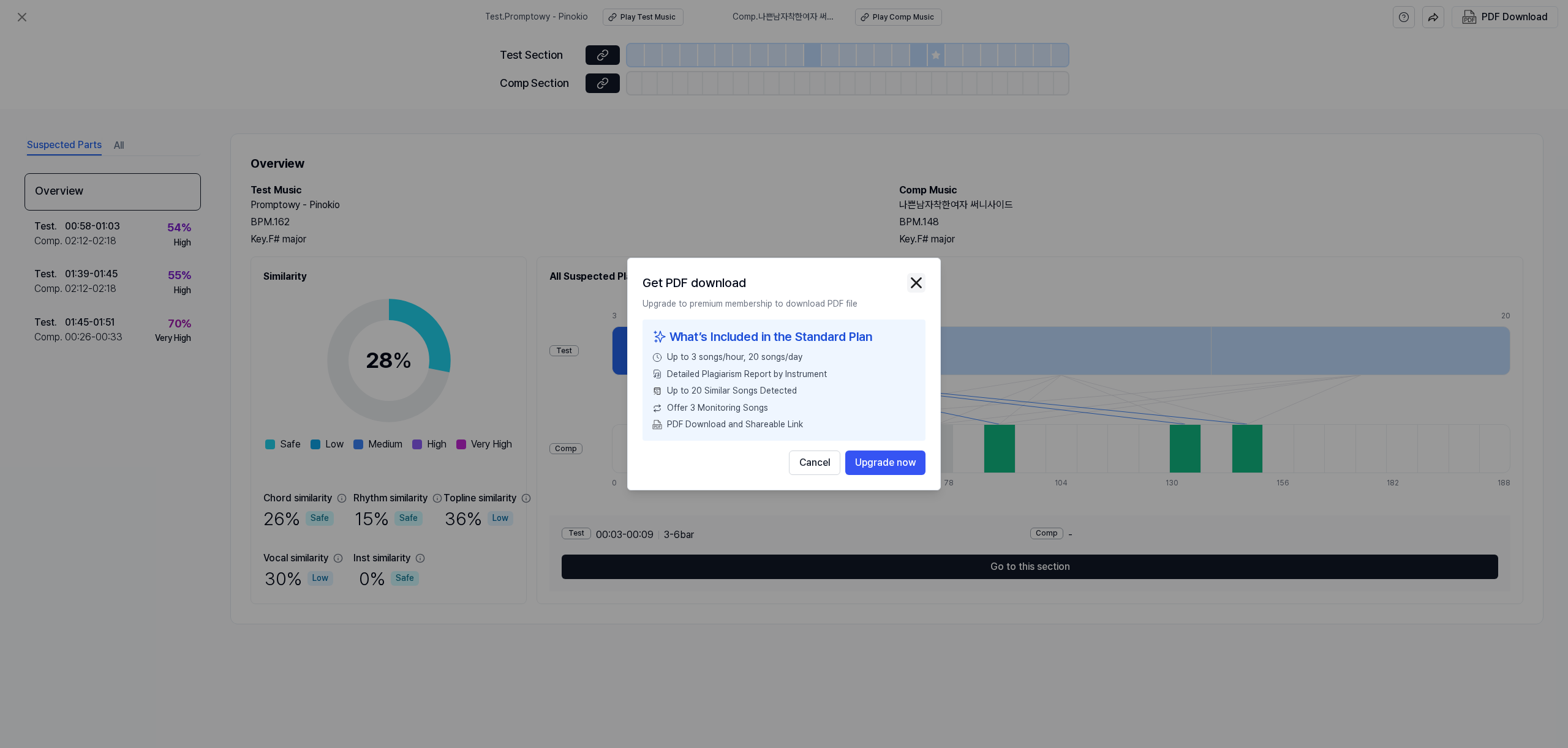
click at [914, 275] on img "button" at bounding box center [916, 283] width 18 height 18
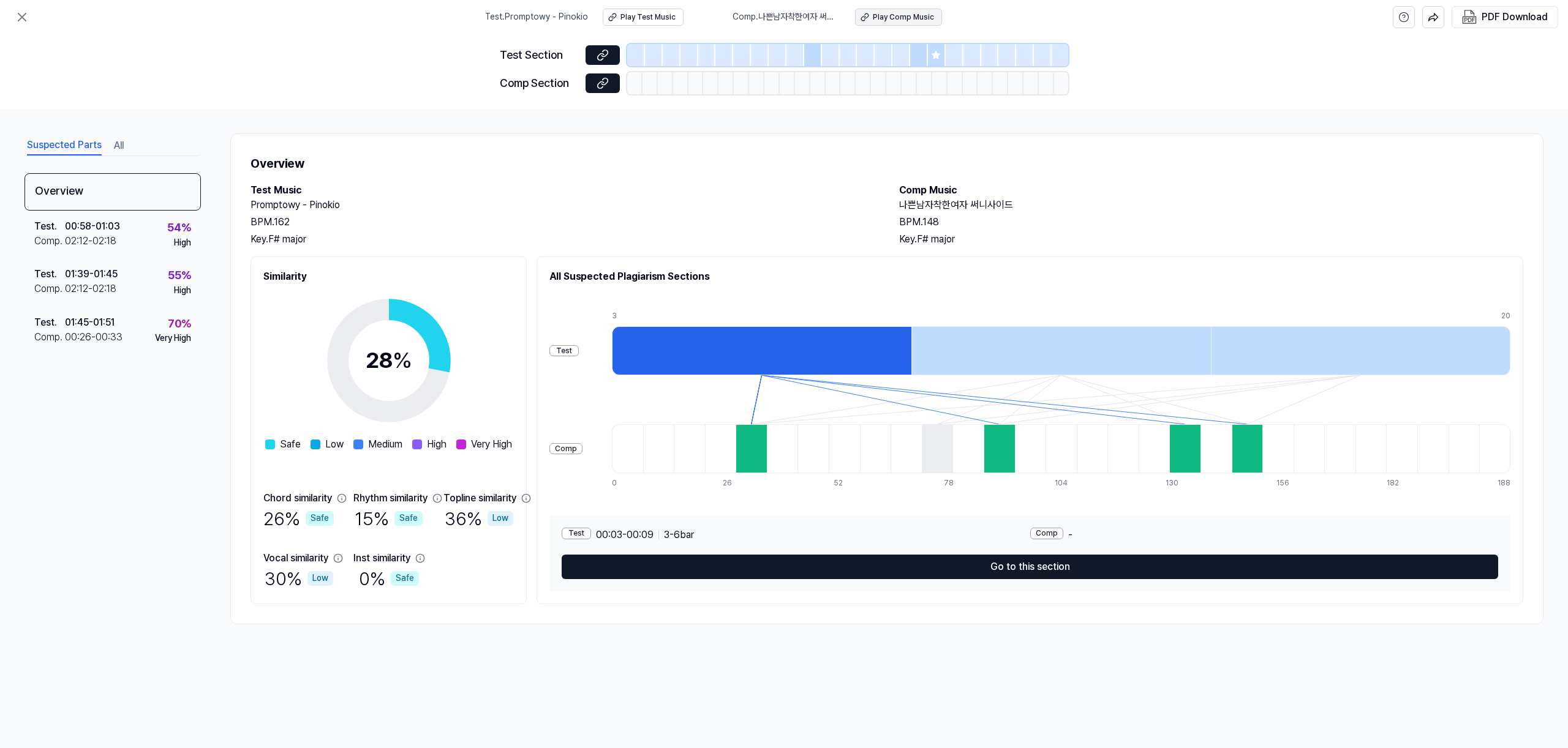
click at [904, 16] on div "Play Comp Music" at bounding box center [902, 16] width 61 height 10
click at [642, 18] on div "Play Test Music" at bounding box center [647, 16] width 55 height 10
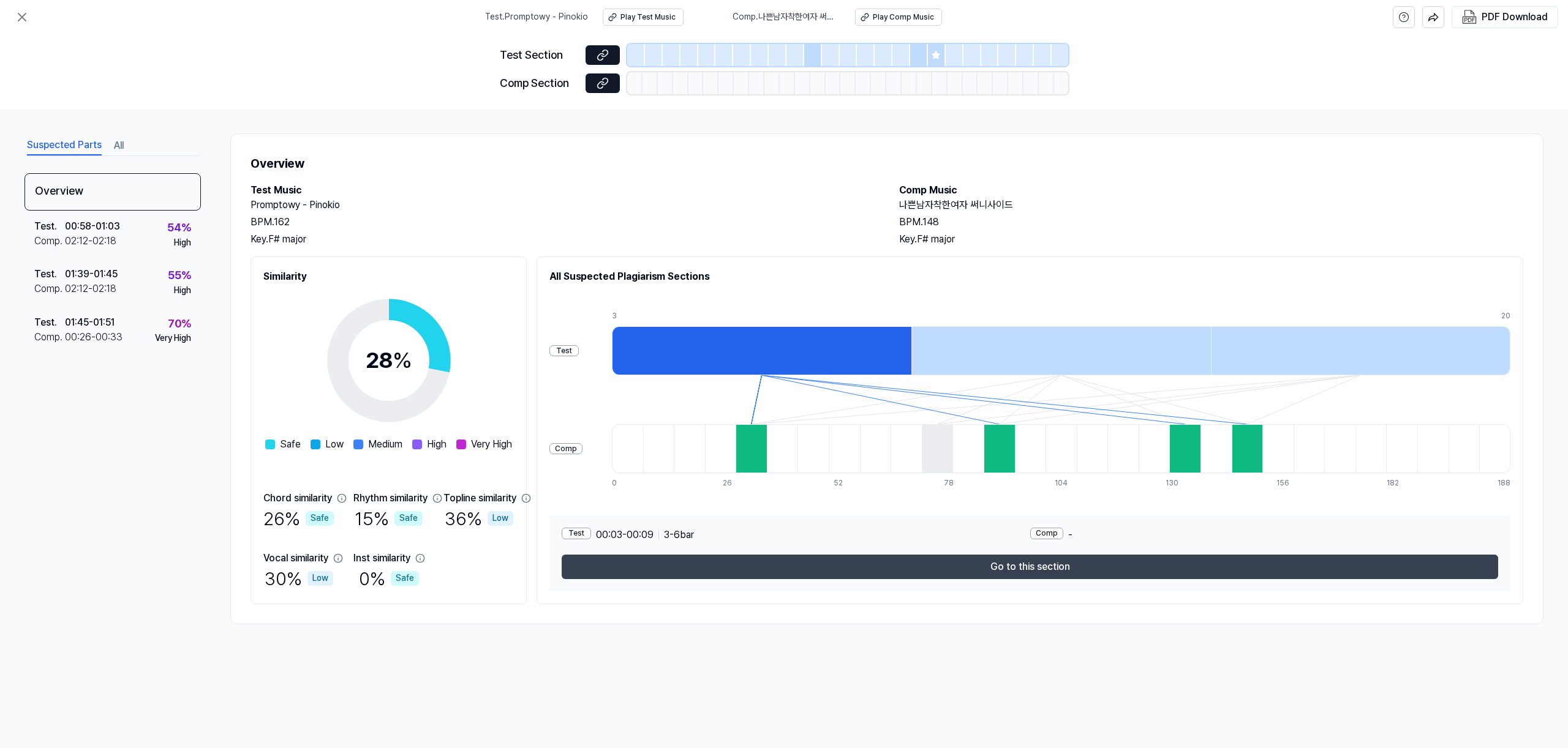
click at [1011, 571] on button "Go to this section" at bounding box center [1030, 566] width 936 height 25
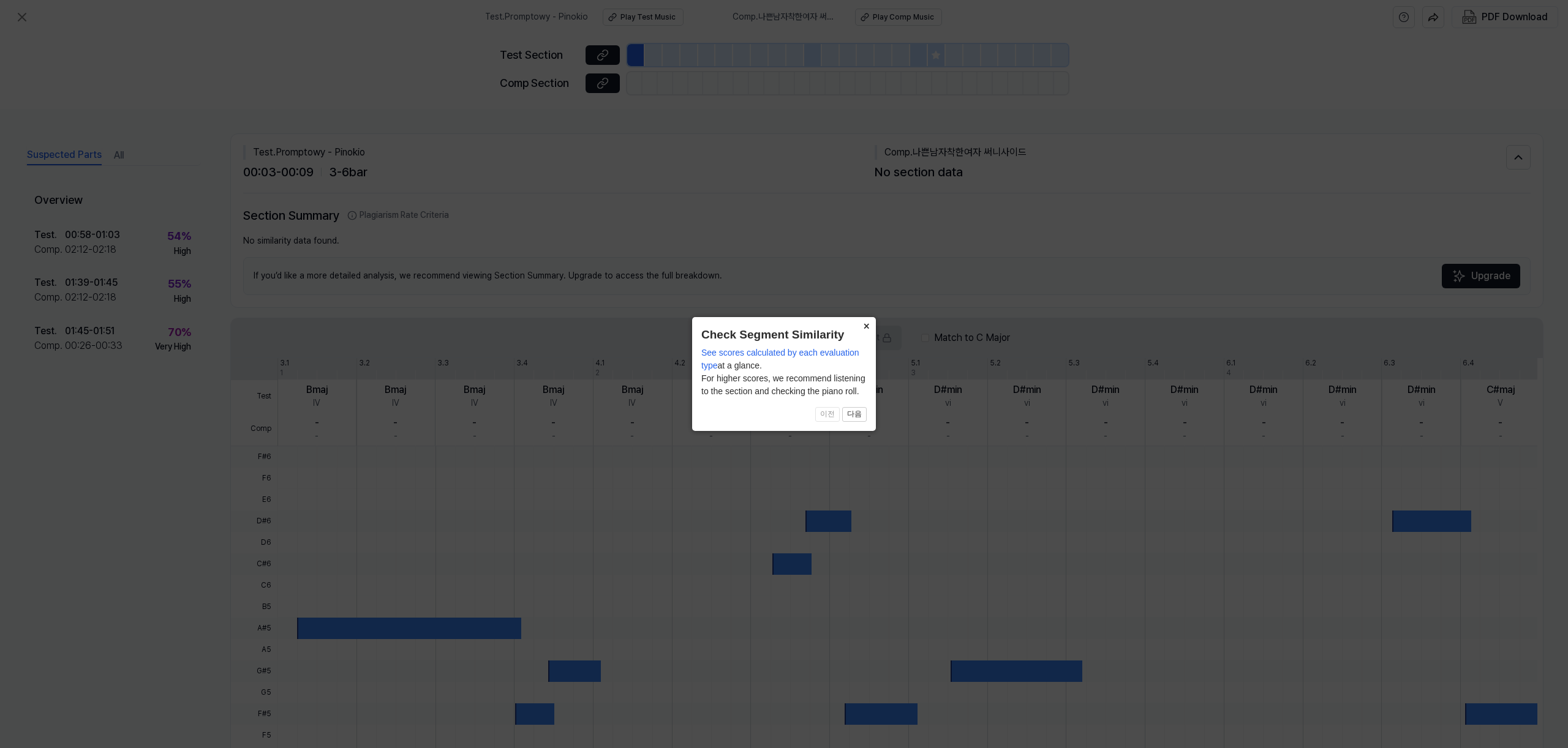
click at [863, 326] on button "×" at bounding box center [866, 325] width 20 height 17
